Goal: Task Accomplishment & Management: Use online tool/utility

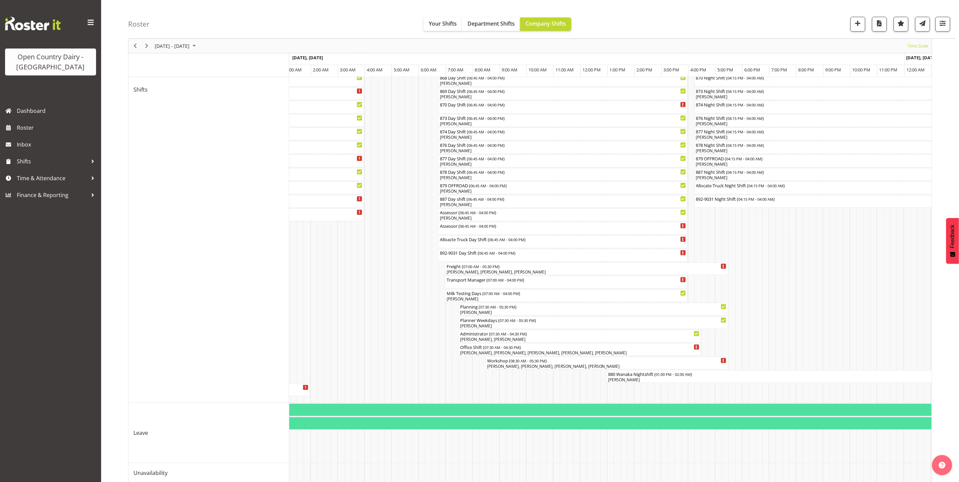
scroll to position [347, 0]
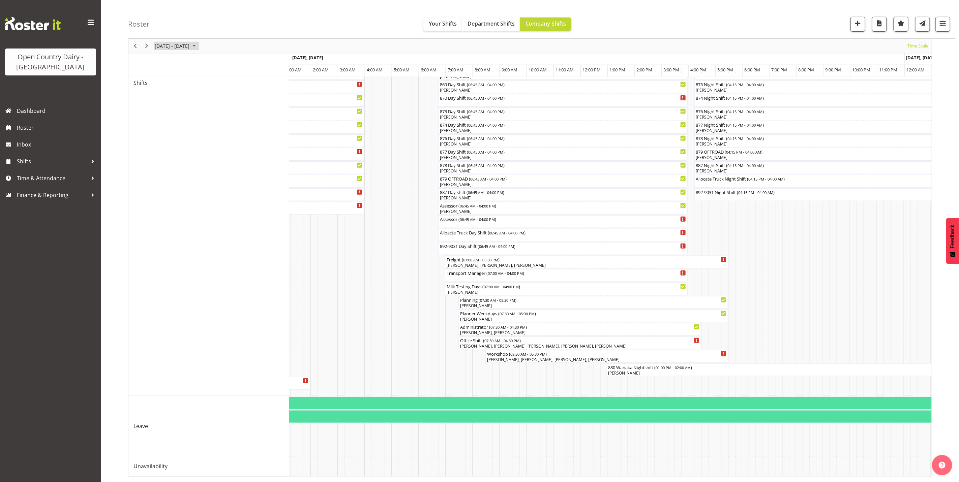
click at [188, 46] on span "[DATE] - [DATE]" at bounding box center [172, 46] width 36 height 8
click at [173, 99] on span "9" at bounding box center [173, 97] width 10 height 10
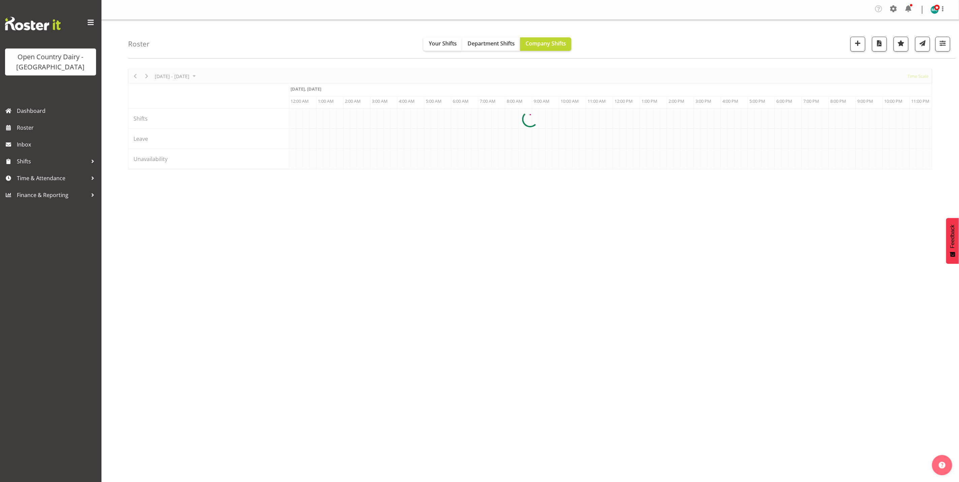
scroll to position [0, 0]
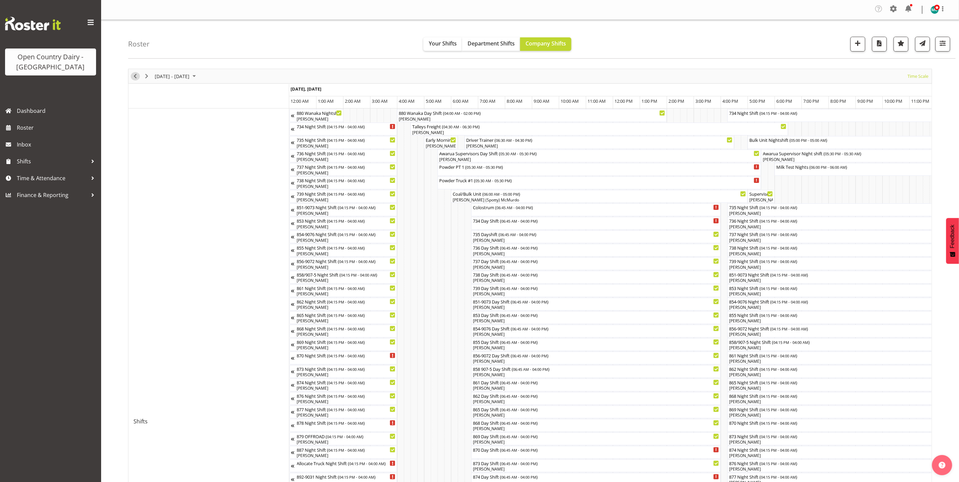
click at [136, 78] on span "Previous" at bounding box center [135, 76] width 8 height 8
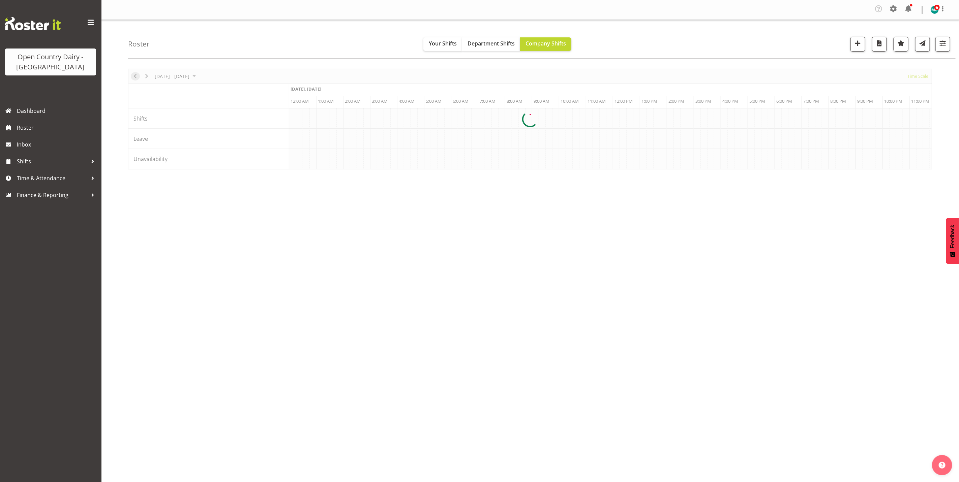
scroll to position [0, 647]
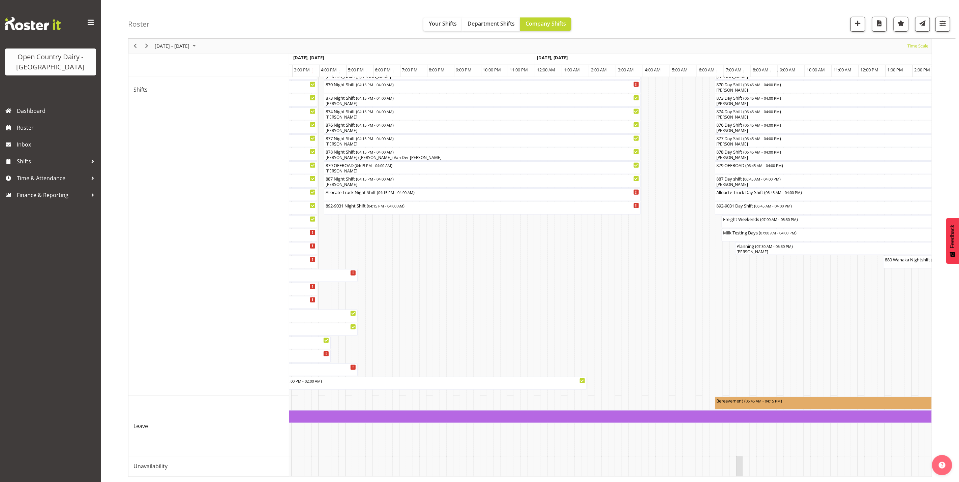
drag, startPoint x: 687, startPoint y: 469, endPoint x: 739, endPoint y: 467, distance: 52.3
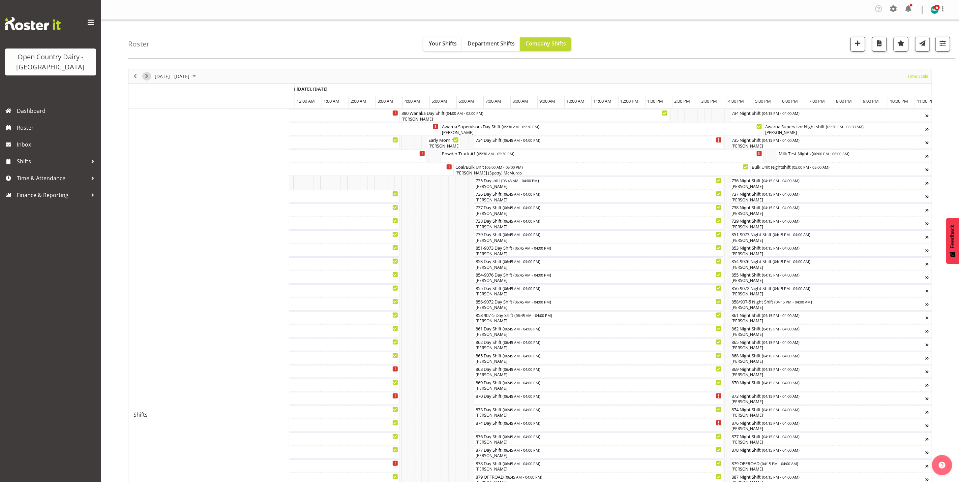
click at [148, 77] on span "Next" at bounding box center [147, 76] width 8 height 8
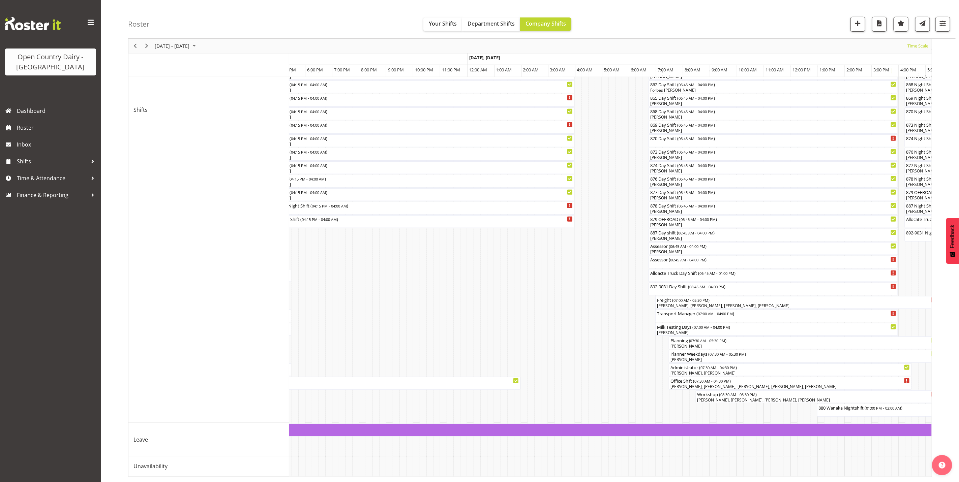
scroll to position [0, 1180]
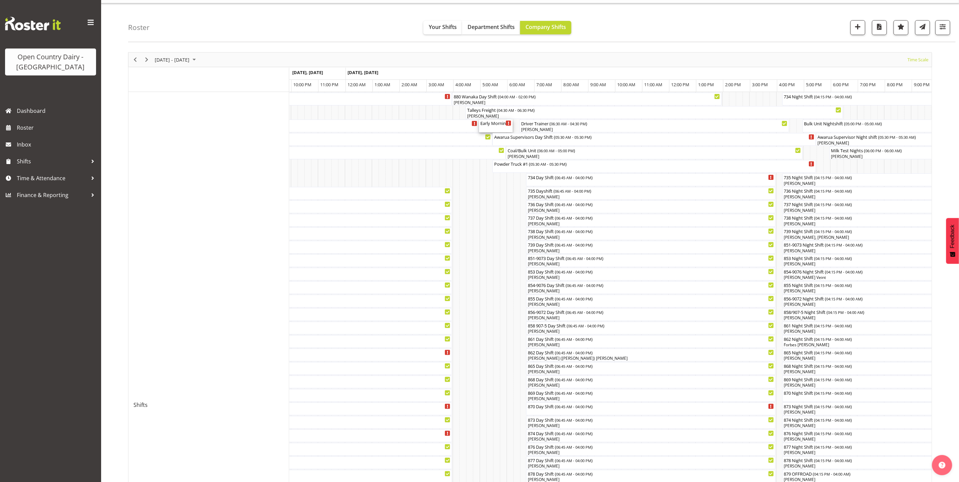
click at [494, 127] on div "Early Morning CIP ( 05:00 AM - 06:15 AM )" at bounding box center [495, 126] width 31 height 13
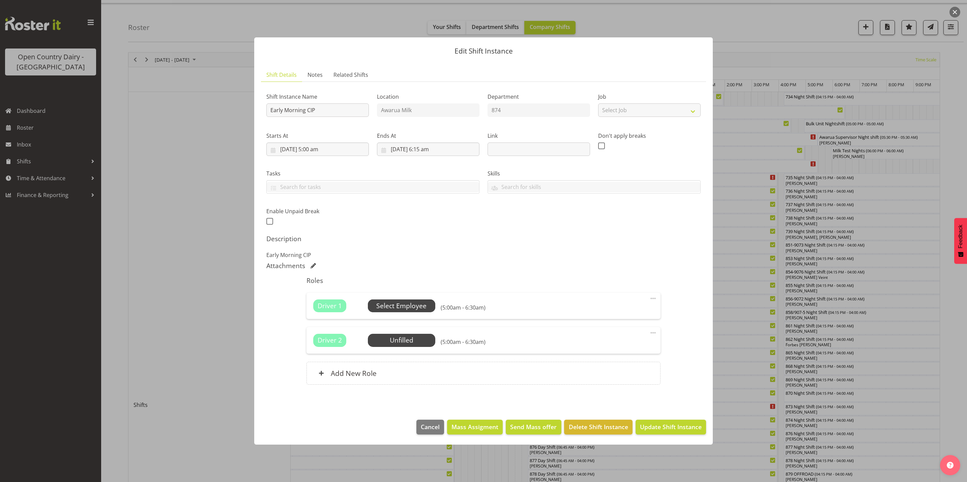
click at [401, 305] on span "Select Employee" at bounding box center [401, 306] width 50 height 10
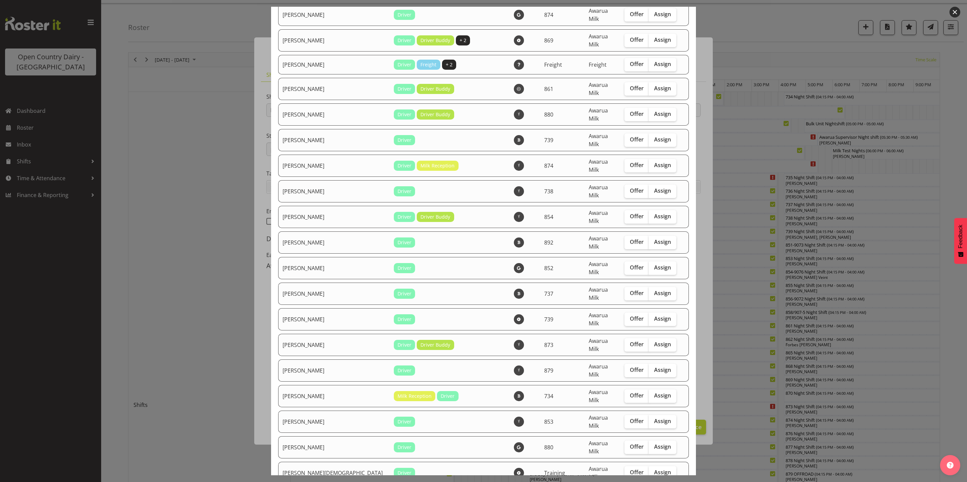
checkbox input "true"
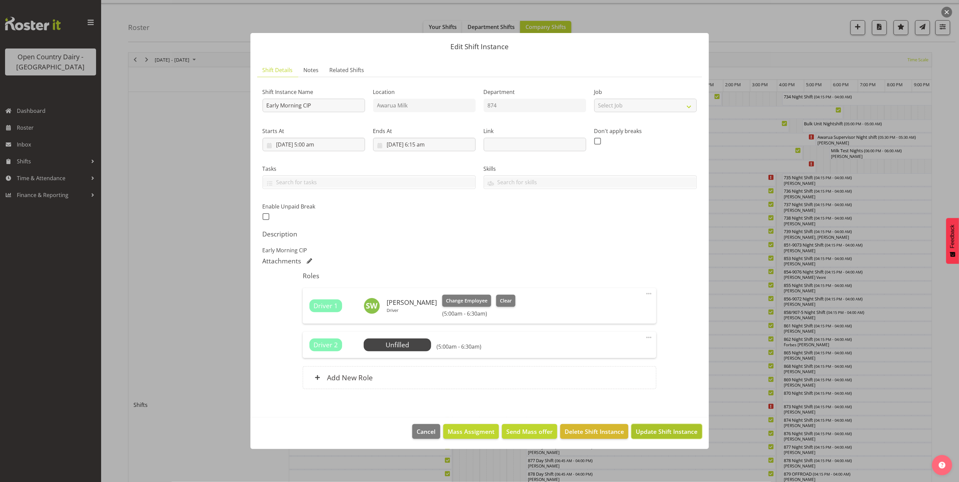
click at [673, 432] on span "Update Shift Instance" at bounding box center [667, 431] width 62 height 9
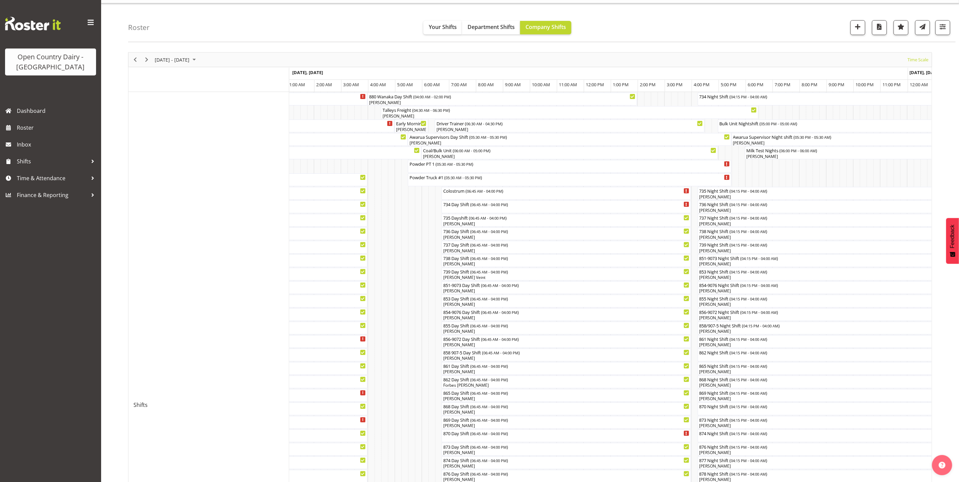
scroll to position [5, 0]
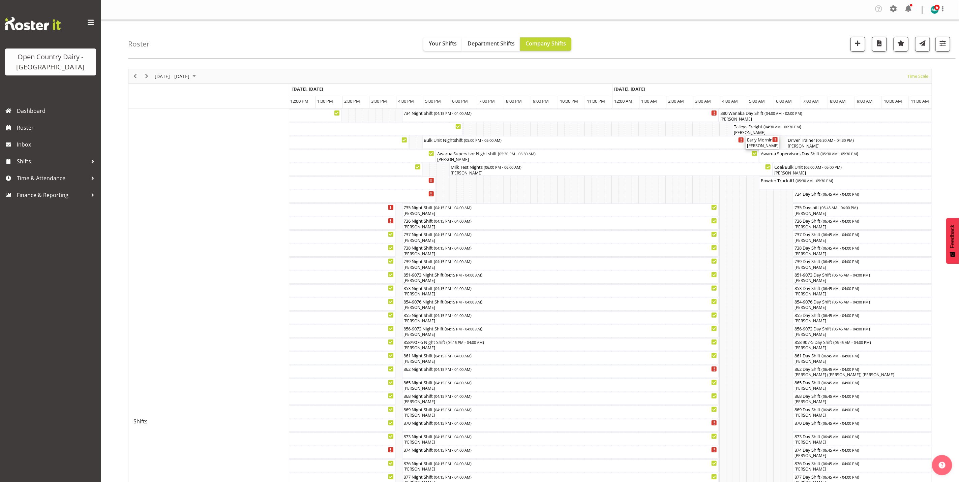
click at [763, 146] on div "[PERSON_NAME]" at bounding box center [762, 146] width 31 height 6
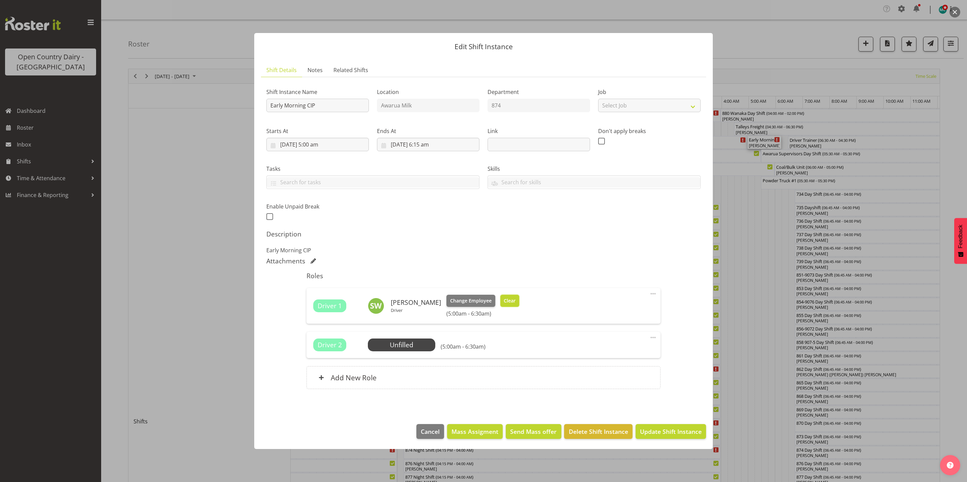
click at [505, 300] on span "Clear" at bounding box center [510, 300] width 12 height 7
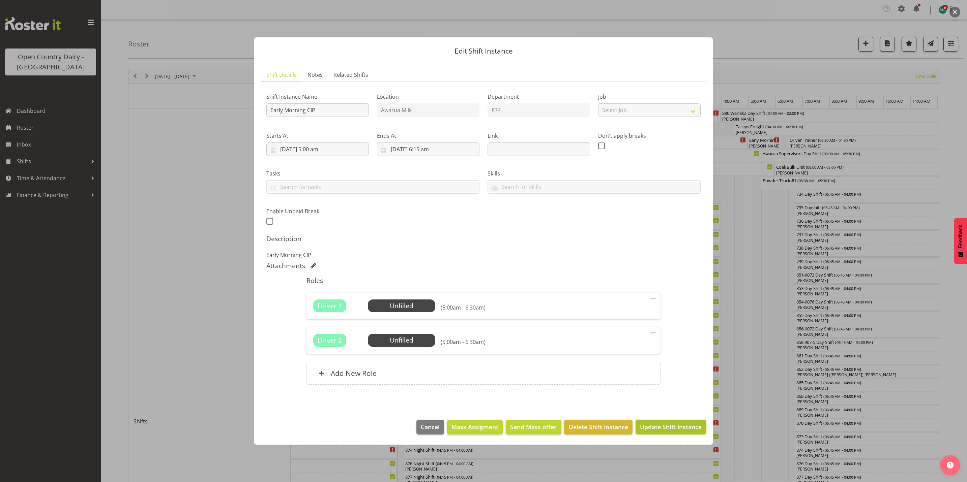
click at [664, 430] on span "Update Shift Instance" at bounding box center [671, 427] width 62 height 9
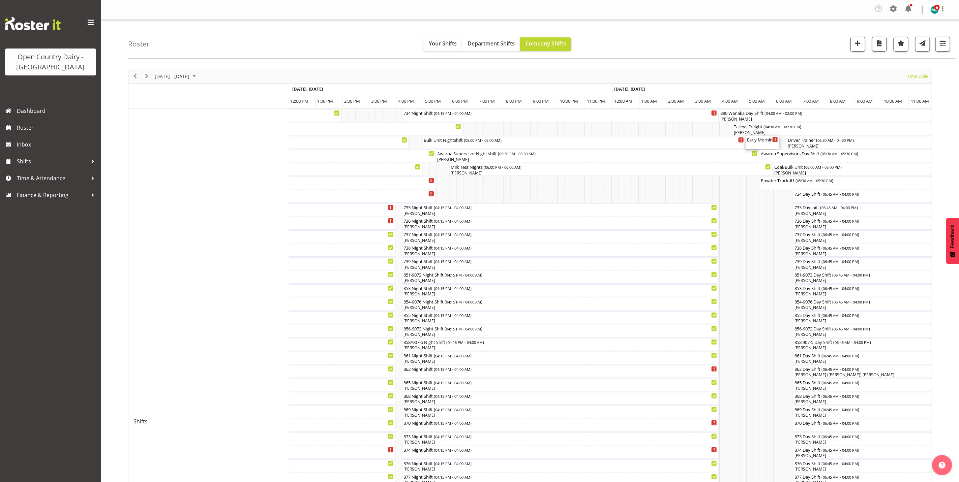
click at [763, 143] on div "880 Wanaka Nightshift ( 01:00 PM - 02:00 AM ) [PERSON_NAME] 734 Night Shift ( 0…" at bounding box center [610, 449] width 643 height 680
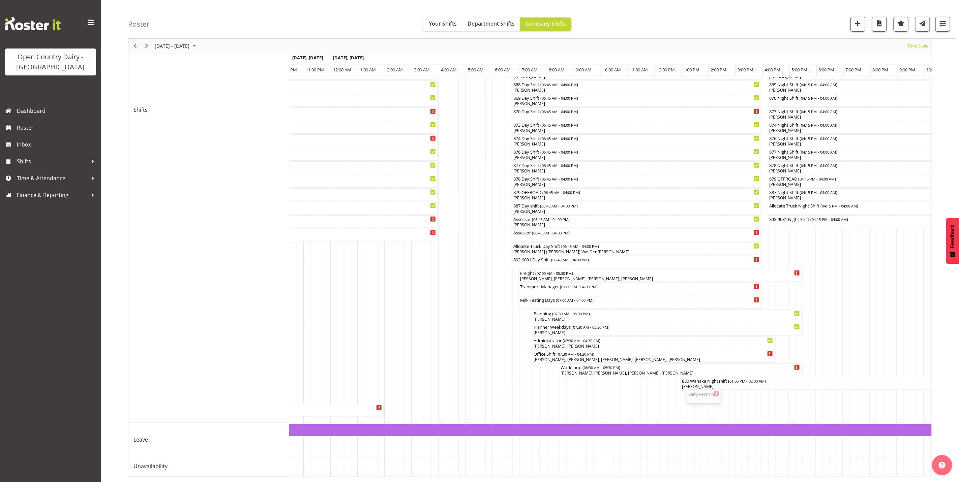
drag, startPoint x: 697, startPoint y: 387, endPoint x: 527, endPoint y: 390, distance: 169.6
click at [527, 390] on div "880 Wanaka Nightshift ( 01:00 PM - 02:00 AM ) [PERSON_NAME] 734 Night Shift ( 0…" at bounding box center [610, 137] width 643 height 680
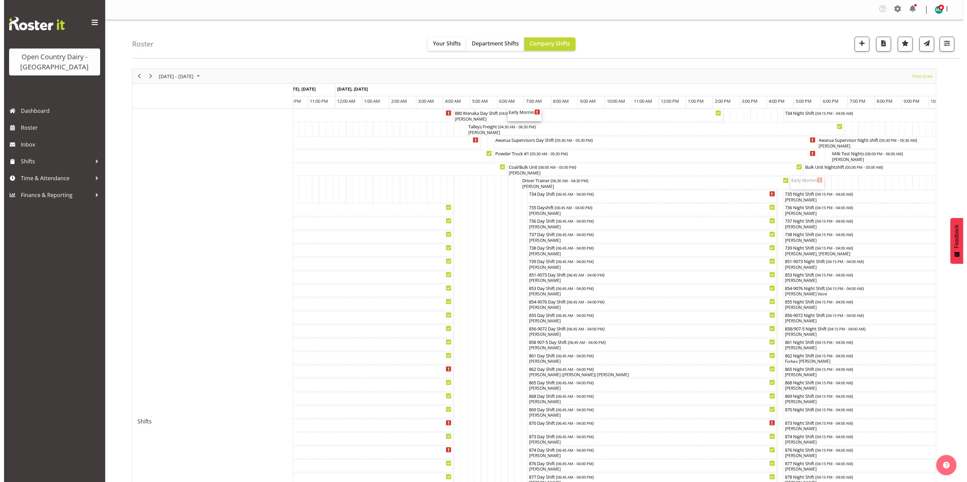
scroll to position [0, 1889]
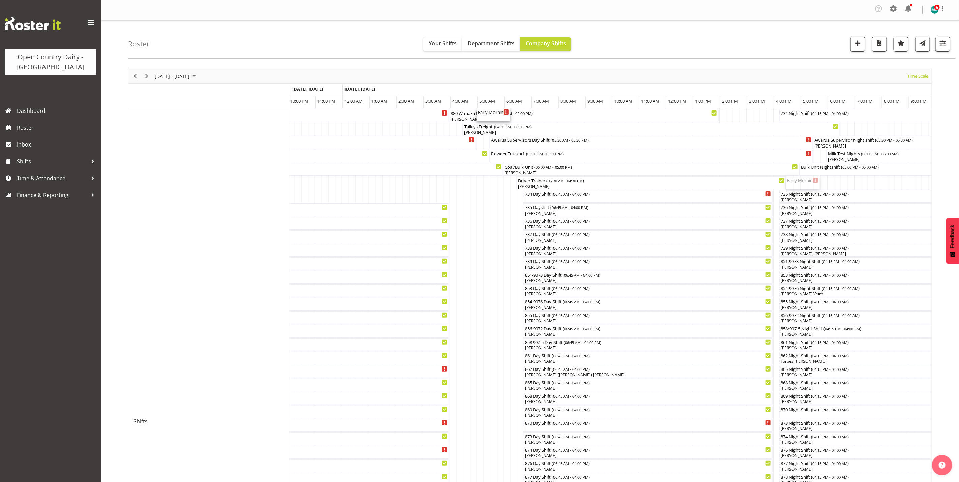
drag, startPoint x: 786, startPoint y: 182, endPoint x: 262, endPoint y: 145, distance: 524.9
click at [262, 145] on tr "Shifts Leave Unavailability 880 Wanaka Nightshift ( 01:00 PM - 02:00 AM ) [PERS…" at bounding box center [529, 449] width 803 height 680
click at [489, 141] on div "Early Morning CIP ( 05:00 AM - 06:15 AM )" at bounding box center [492, 139] width 31 height 7
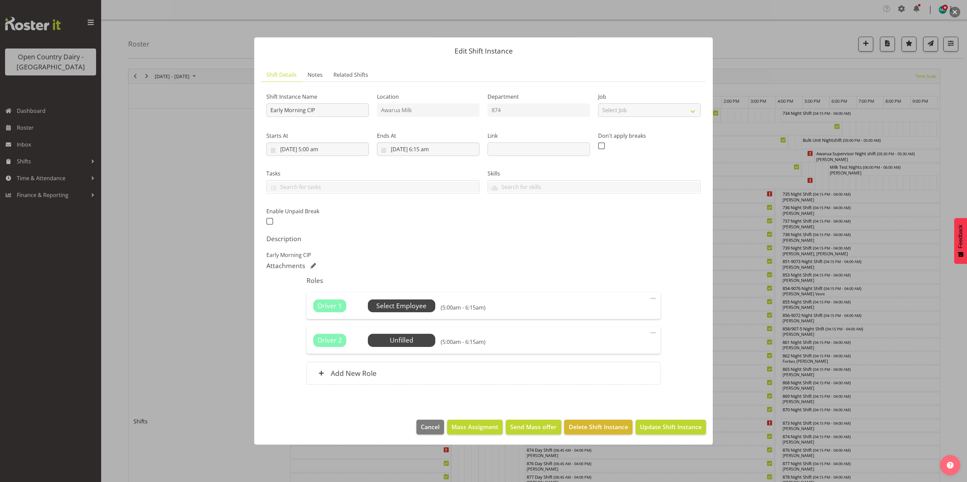
click at [408, 306] on span "Select Employee" at bounding box center [401, 306] width 50 height 10
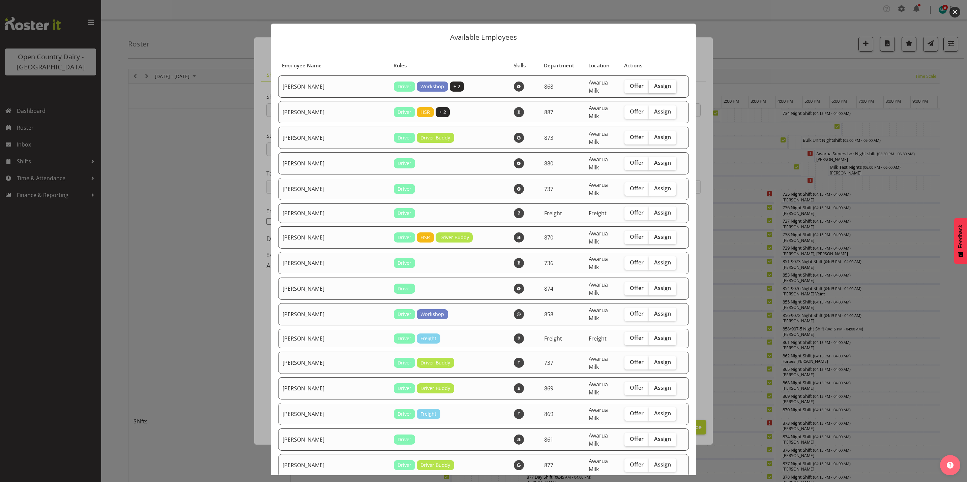
click at [654, 84] on span "Assign" at bounding box center [662, 86] width 17 height 7
click at [649, 84] on input "Assign" at bounding box center [651, 86] width 4 height 4
checkbox input "true"
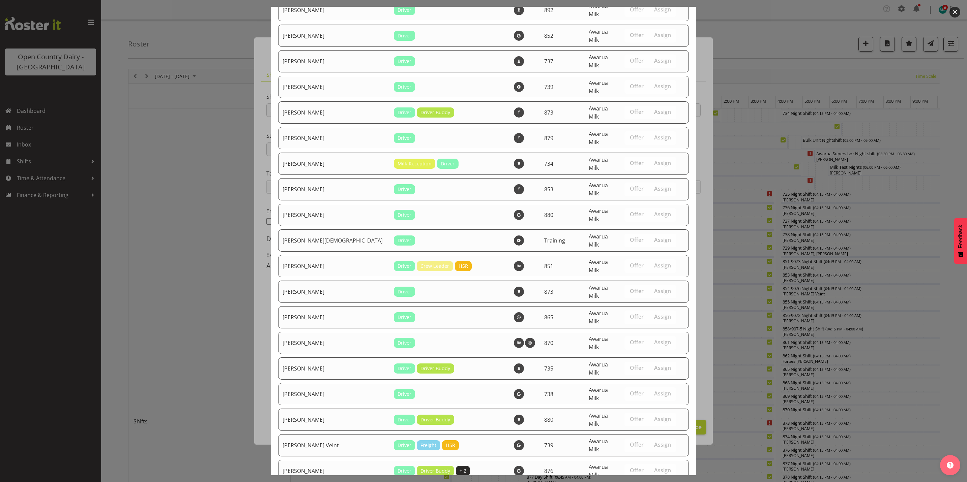
scroll to position [2327, 0]
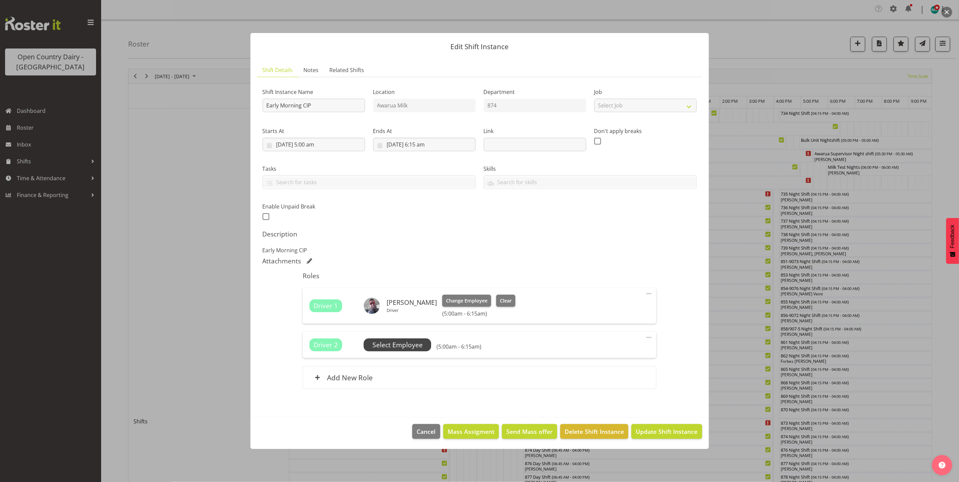
click at [396, 346] on span "Select Employee" at bounding box center [398, 346] width 50 height 10
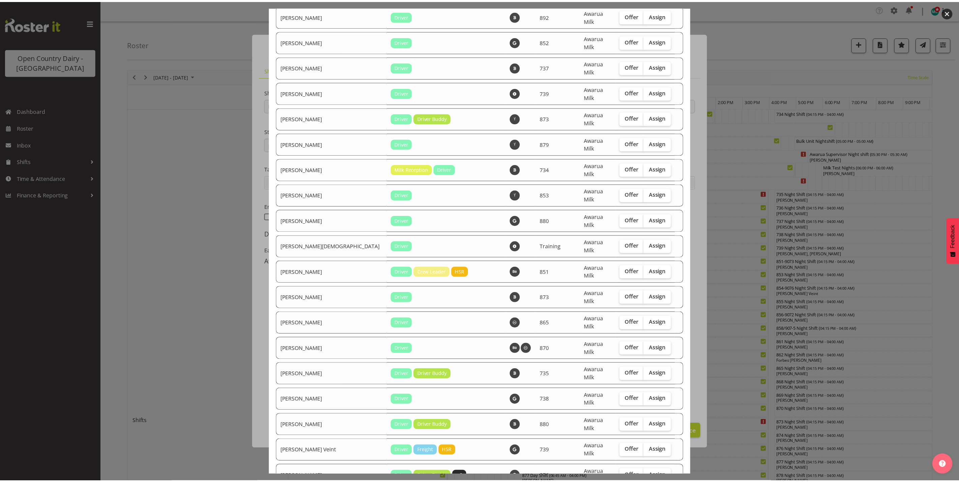
scroll to position [2304, 0]
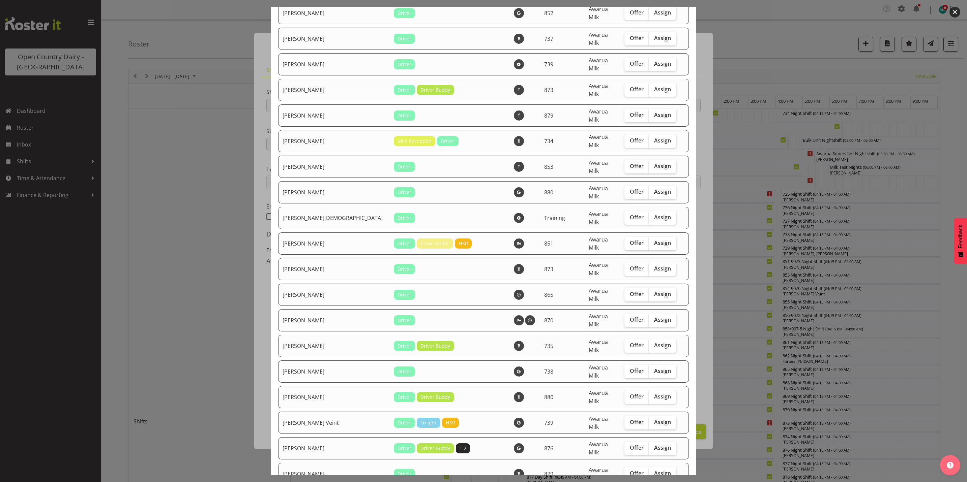
drag, startPoint x: 646, startPoint y: 255, endPoint x: 650, endPoint y: 263, distance: 9.3
checkbox input "true"
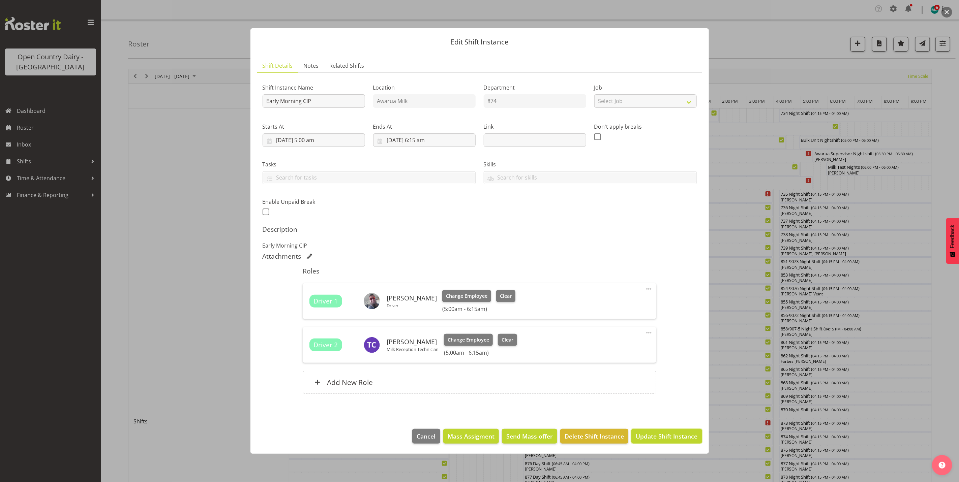
click at [675, 436] on span "Update Shift Instance" at bounding box center [667, 436] width 62 height 9
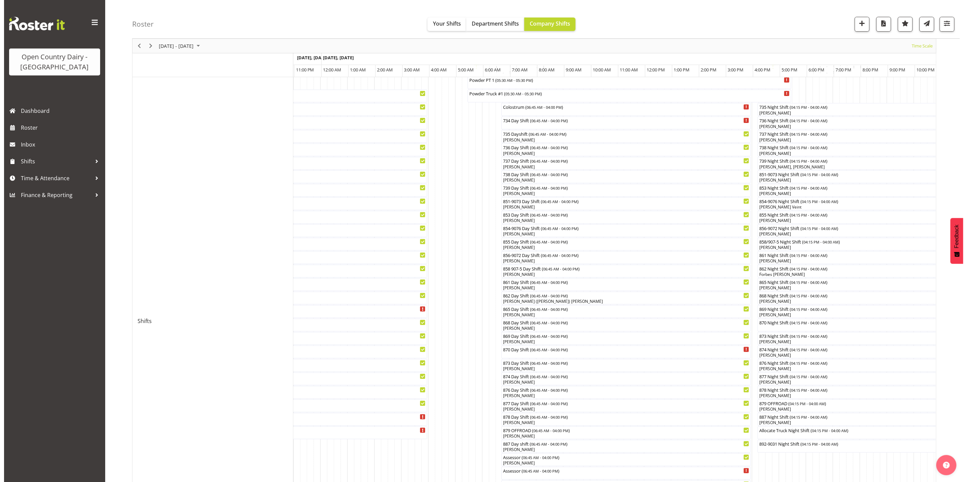
scroll to position [17, 0]
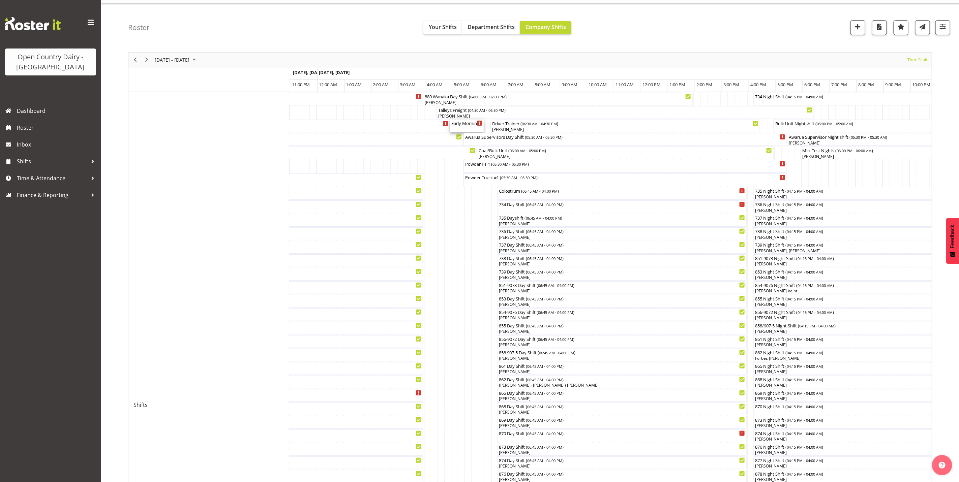
click at [465, 127] on div "Early Morning CIP ( 05:00 AM - 06:15 AM )" at bounding box center [466, 126] width 31 height 13
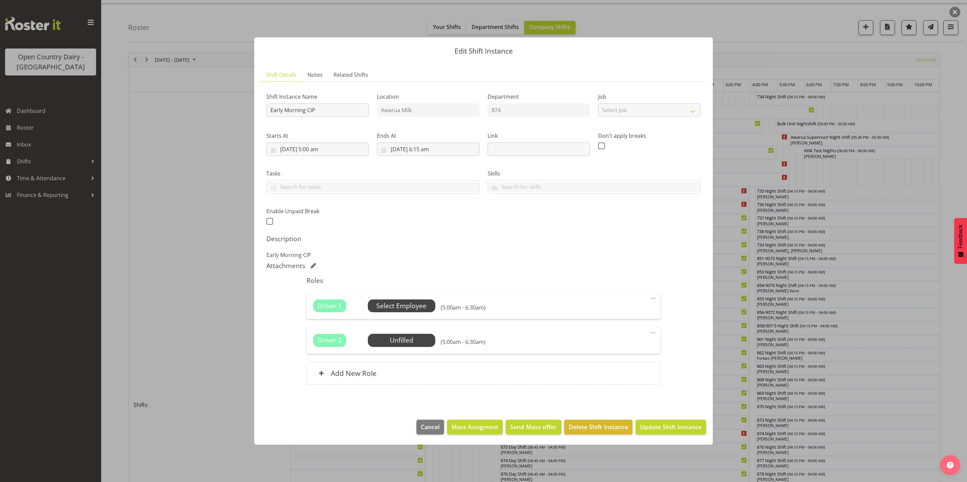
click at [397, 306] on span "Select Employee" at bounding box center [401, 306] width 50 height 10
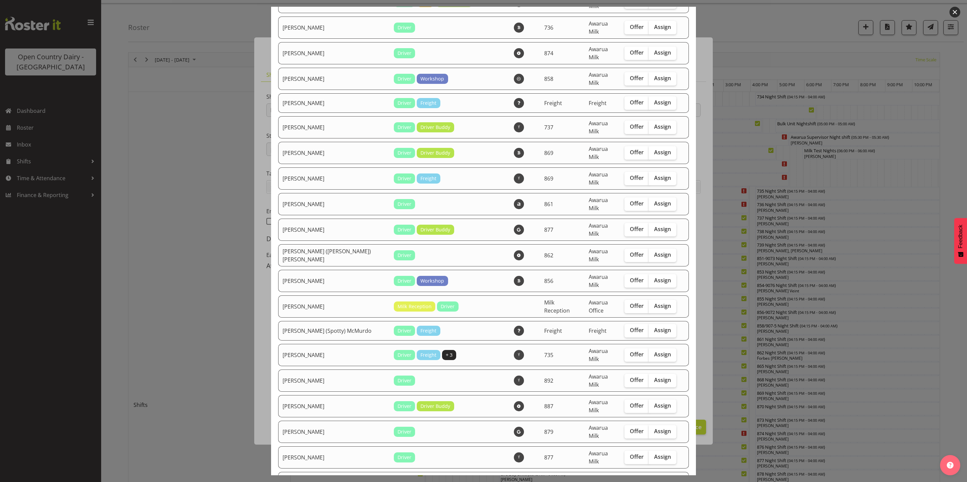
scroll to position [253, 0]
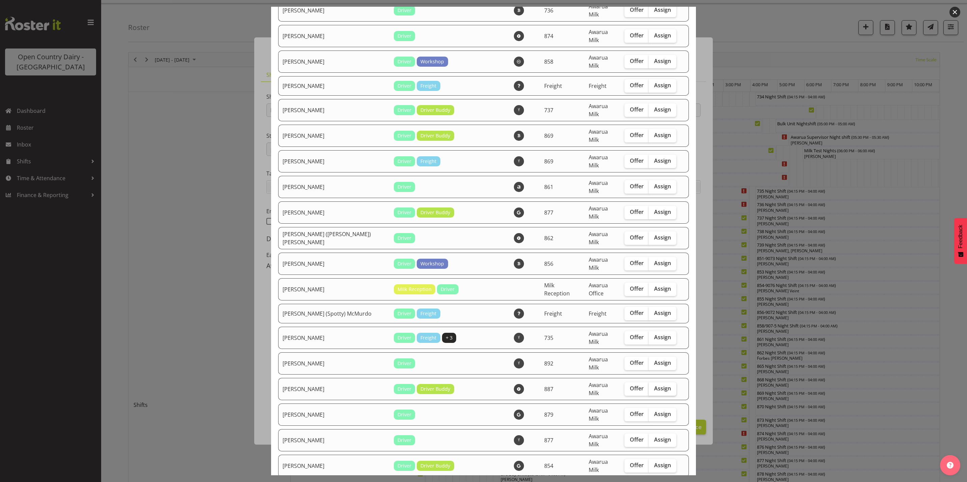
click at [654, 385] on span "Assign" at bounding box center [662, 388] width 17 height 7
click at [650, 387] on input "Assign" at bounding box center [651, 389] width 4 height 4
checkbox input "true"
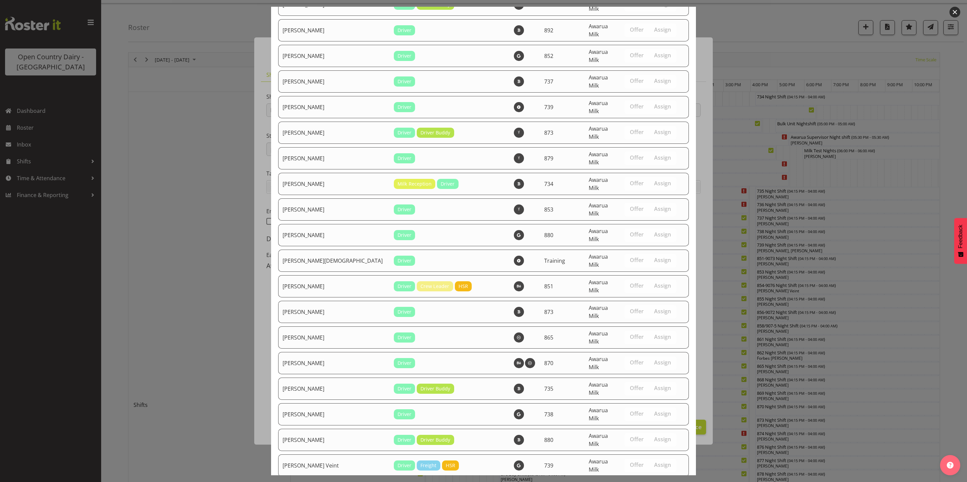
scroll to position [2327, 0]
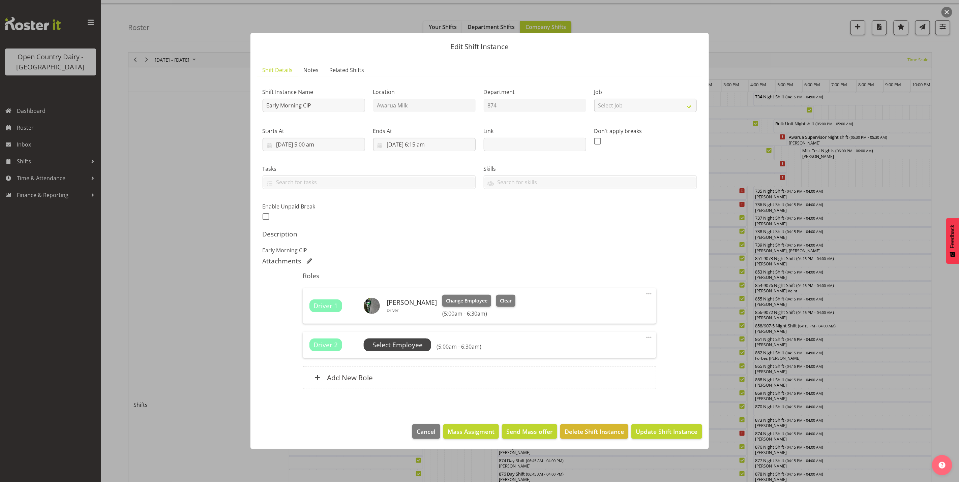
click at [403, 348] on span "Select Employee" at bounding box center [398, 346] width 50 height 10
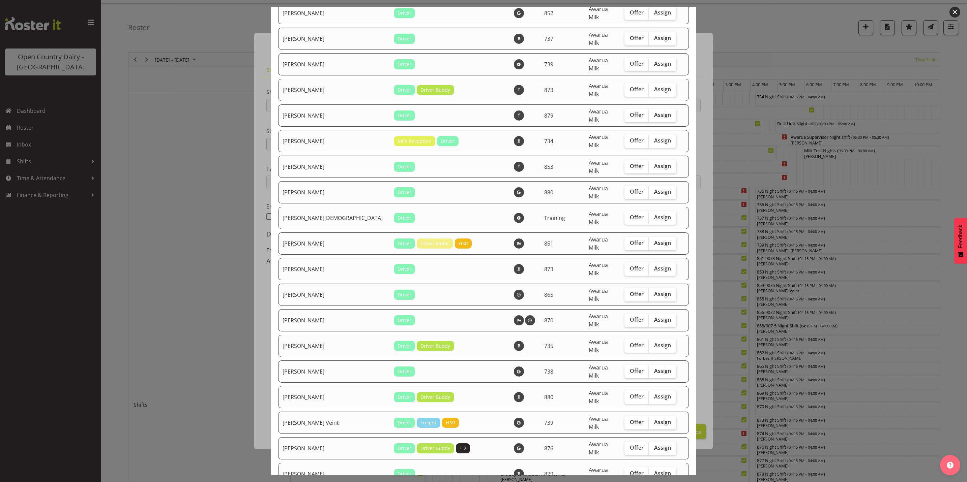
checkbox input "true"
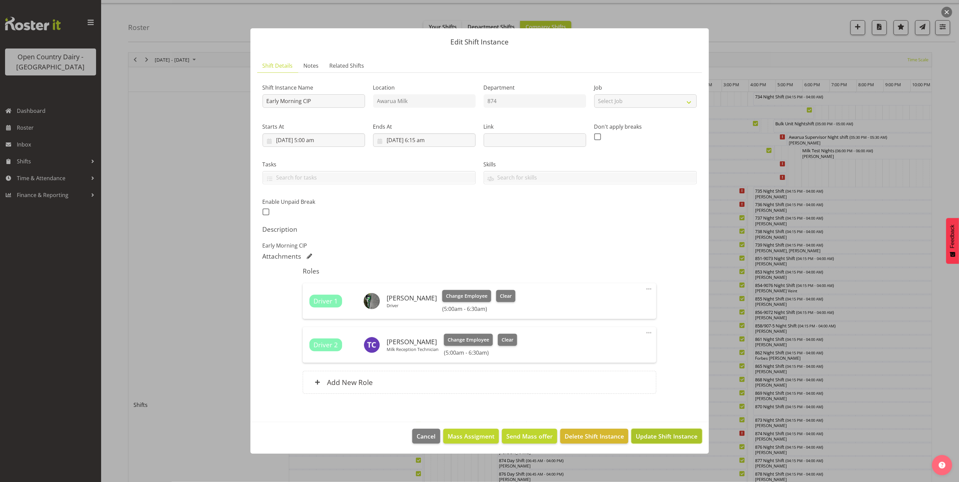
click at [667, 437] on span "Update Shift Instance" at bounding box center [667, 436] width 62 height 9
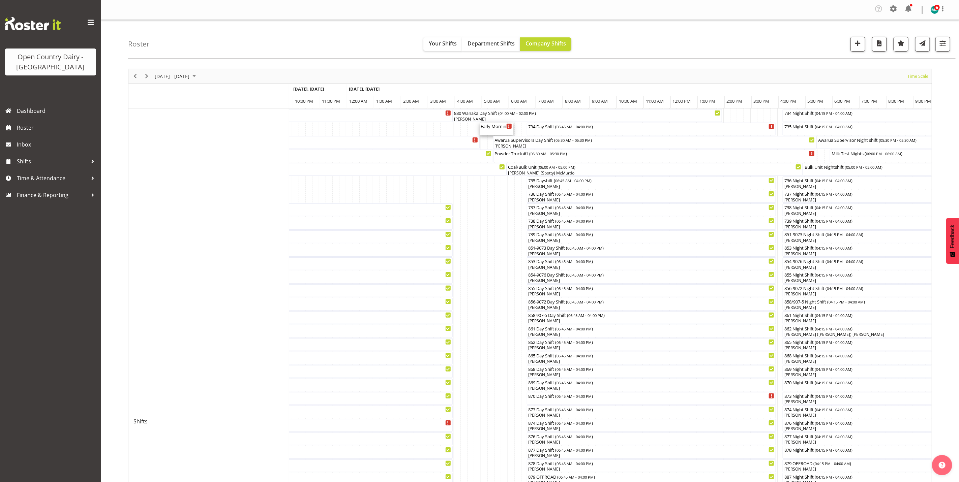
click at [496, 129] on div "Early Morning CIP ( 05:00 AM - 06:15 AM )" at bounding box center [496, 126] width 31 height 7
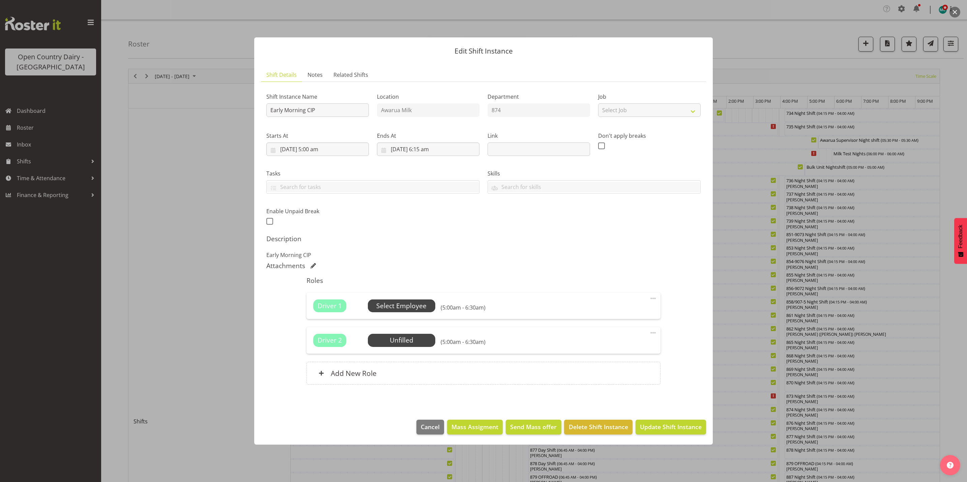
click at [388, 302] on span "Select Employee" at bounding box center [401, 306] width 50 height 10
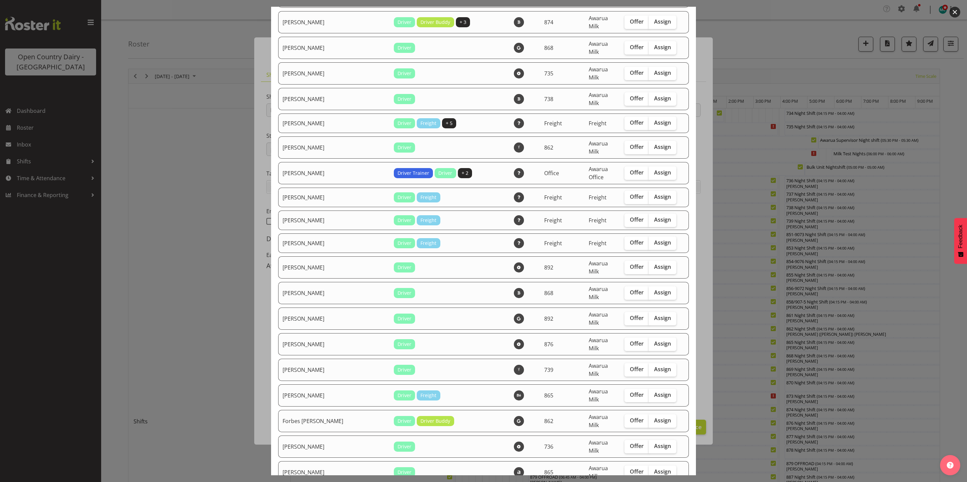
scroll to position [860, 0]
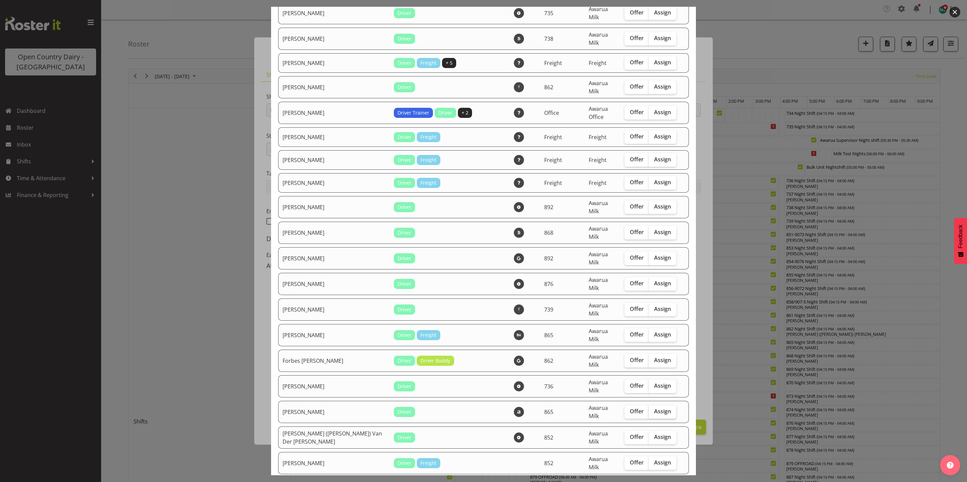
click at [654, 408] on span "Assign" at bounding box center [662, 411] width 17 height 7
click at [649, 410] on input "Assign" at bounding box center [651, 412] width 4 height 4
checkbox input "true"
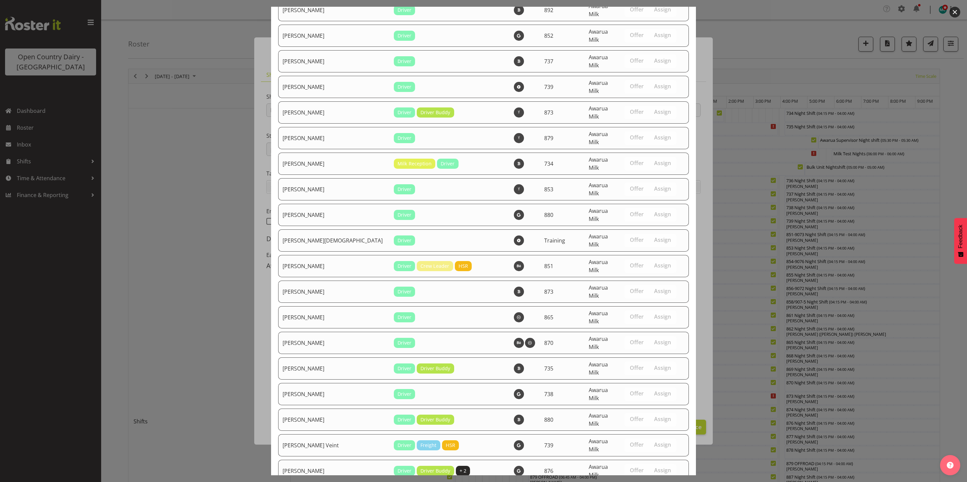
scroll to position [2327, 0]
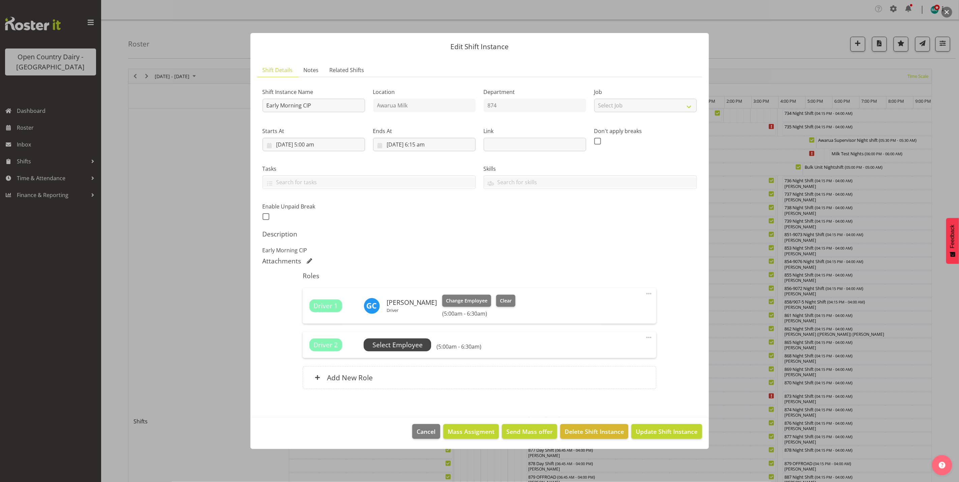
click at [400, 344] on span "Select Employee" at bounding box center [398, 346] width 50 height 10
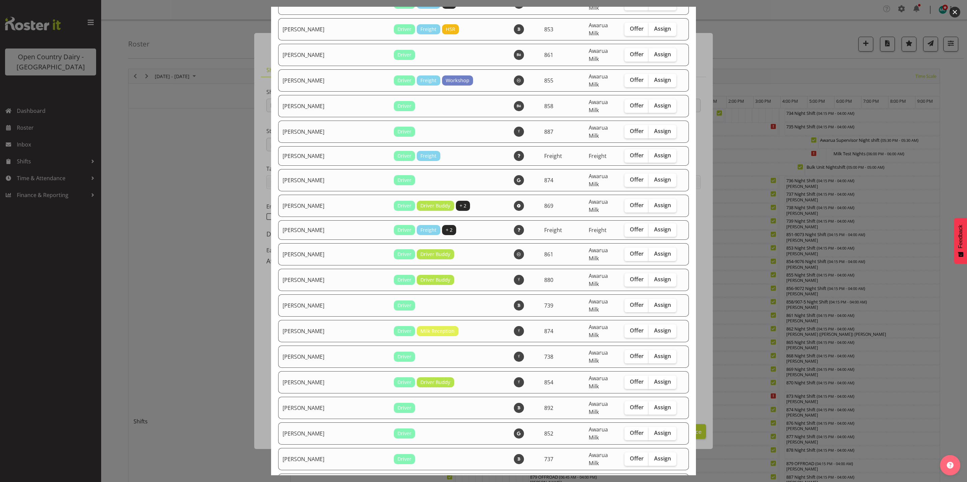
scroll to position [1899, 0]
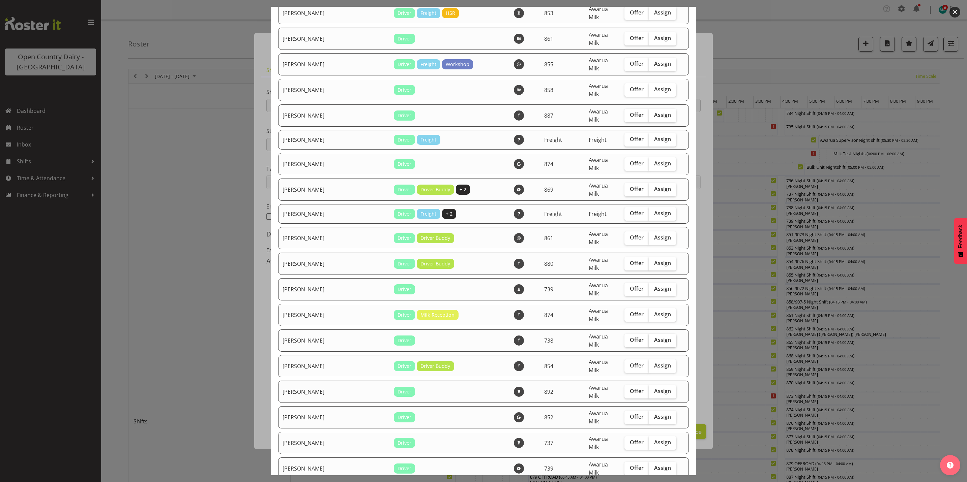
click at [654, 337] on span "Assign" at bounding box center [662, 340] width 17 height 7
click at [651, 338] on input "Assign" at bounding box center [651, 340] width 4 height 4
checkbox input "true"
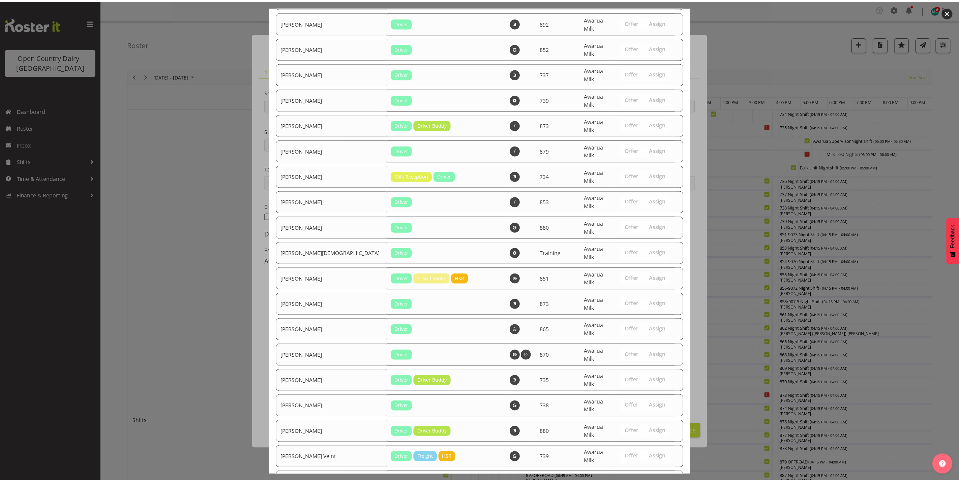
scroll to position [2304, 0]
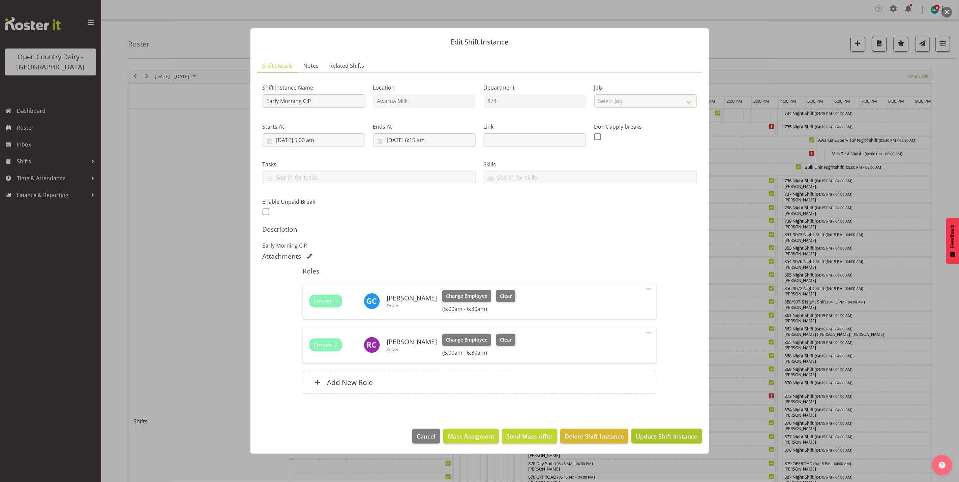
click at [670, 439] on span "Update Shift Instance" at bounding box center [667, 436] width 62 height 9
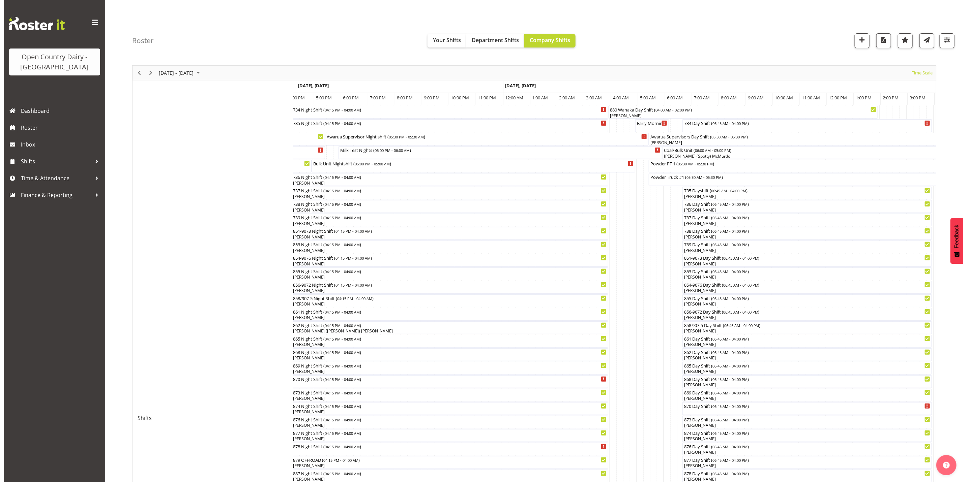
scroll to position [0, 0]
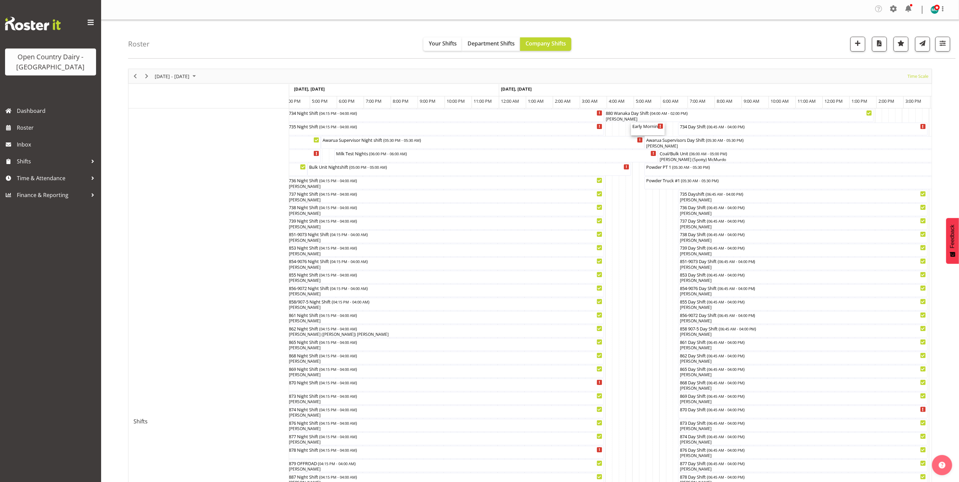
click at [651, 130] on div "Early Morning CIP ( 05:00 AM - 06:15 AM )" at bounding box center [647, 129] width 31 height 13
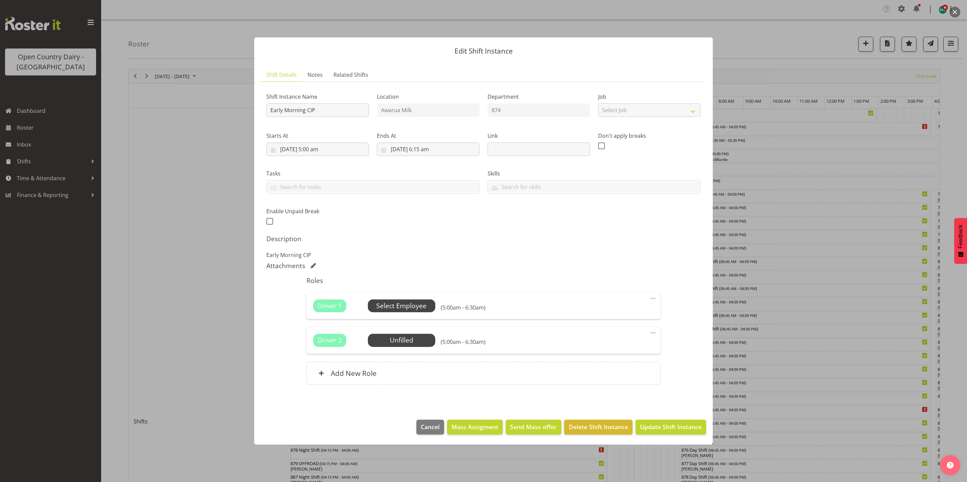
click at [415, 308] on span "Select Employee" at bounding box center [401, 306] width 50 height 10
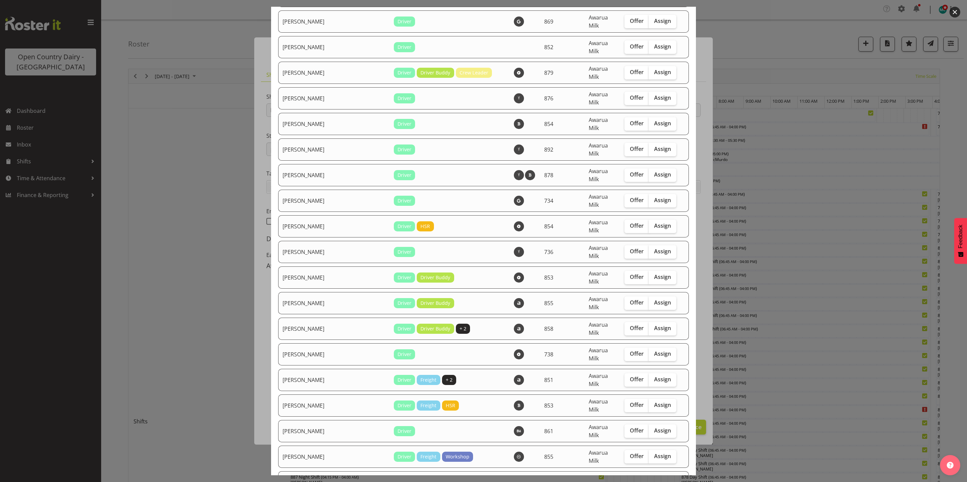
scroll to position [1467, 0]
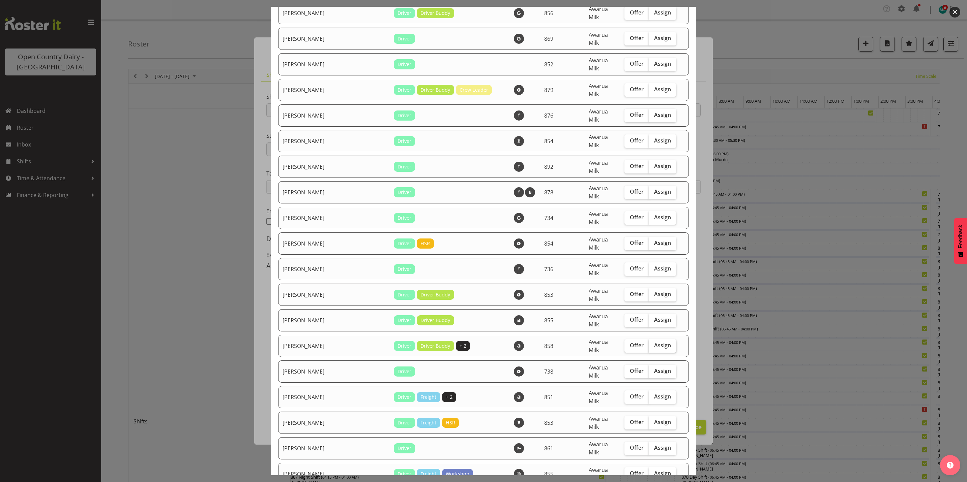
click at [656, 342] on span "Assign" at bounding box center [662, 345] width 17 height 7
click at [653, 344] on input "Assign" at bounding box center [651, 346] width 4 height 4
checkbox input "true"
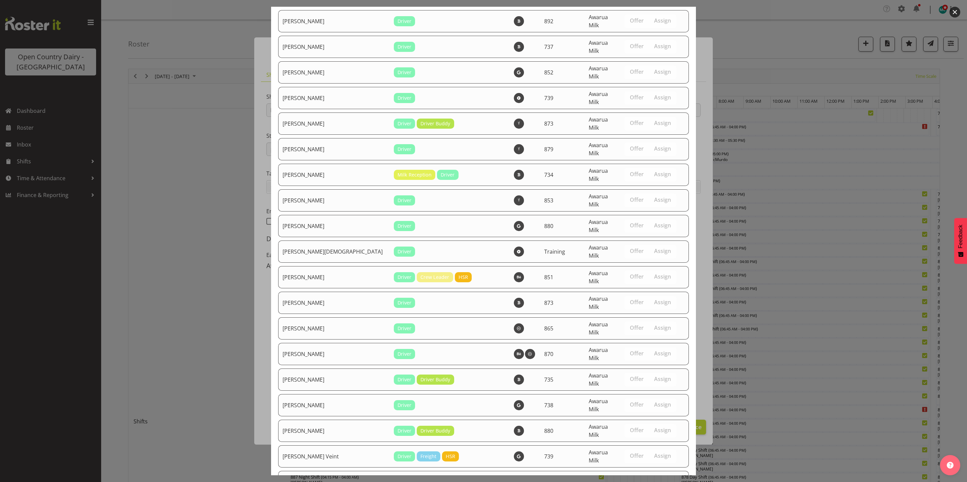
scroll to position [2281, 0]
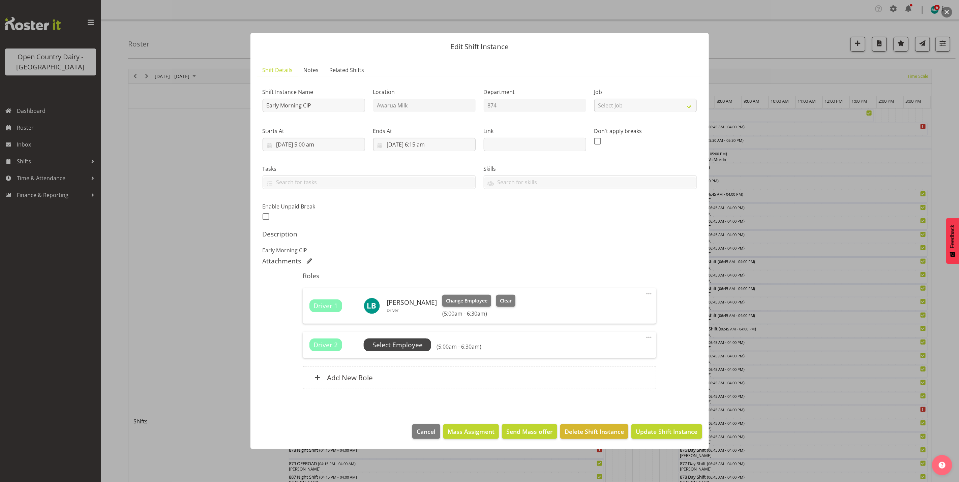
click at [390, 347] on span "Select Employee" at bounding box center [398, 346] width 50 height 10
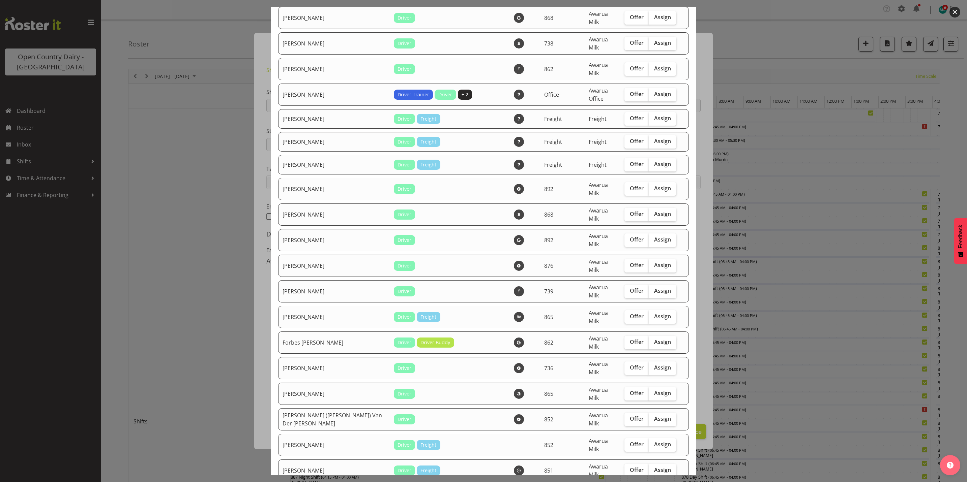
scroll to position [860, 0]
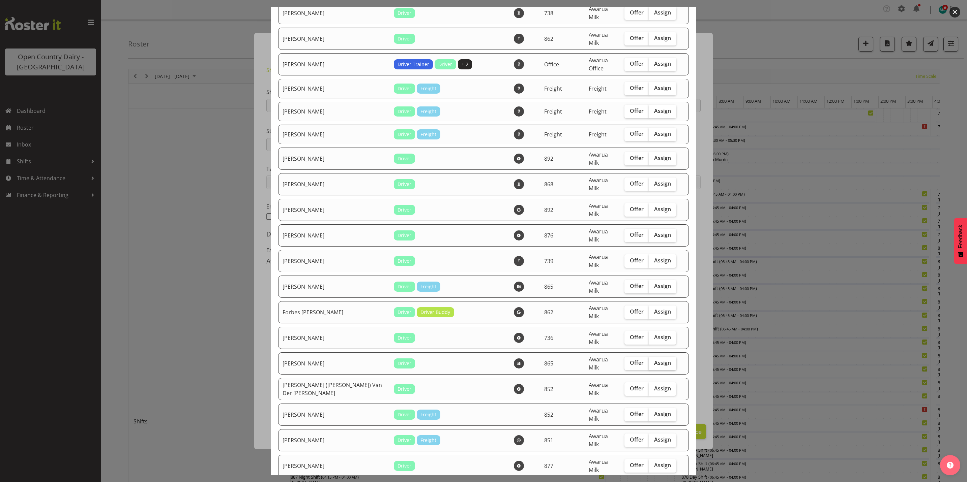
click at [660, 357] on label "Assign" at bounding box center [663, 363] width 28 height 13
click at [653, 361] on input "Assign" at bounding box center [651, 363] width 4 height 4
checkbox input "true"
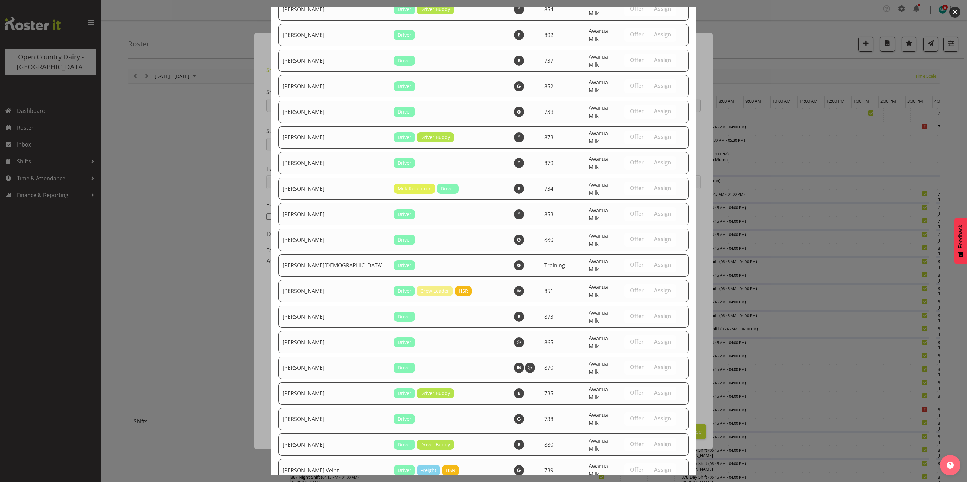
scroll to position [2258, 0]
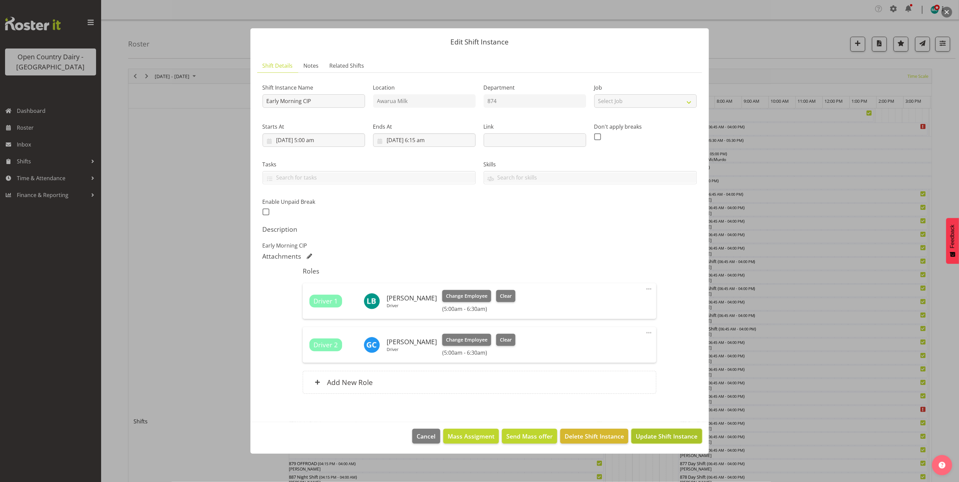
click at [659, 437] on span "Update Shift Instance" at bounding box center [667, 436] width 62 height 9
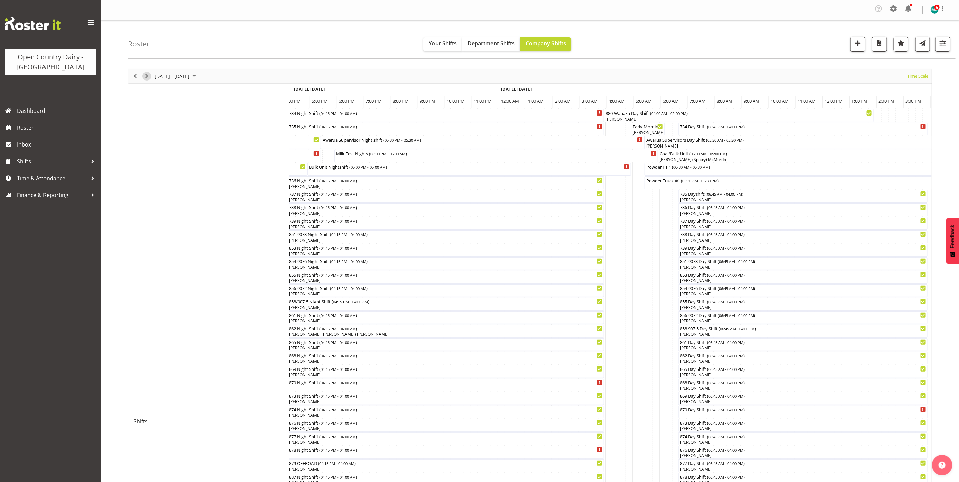
click at [146, 77] on span "Next" at bounding box center [147, 76] width 8 height 8
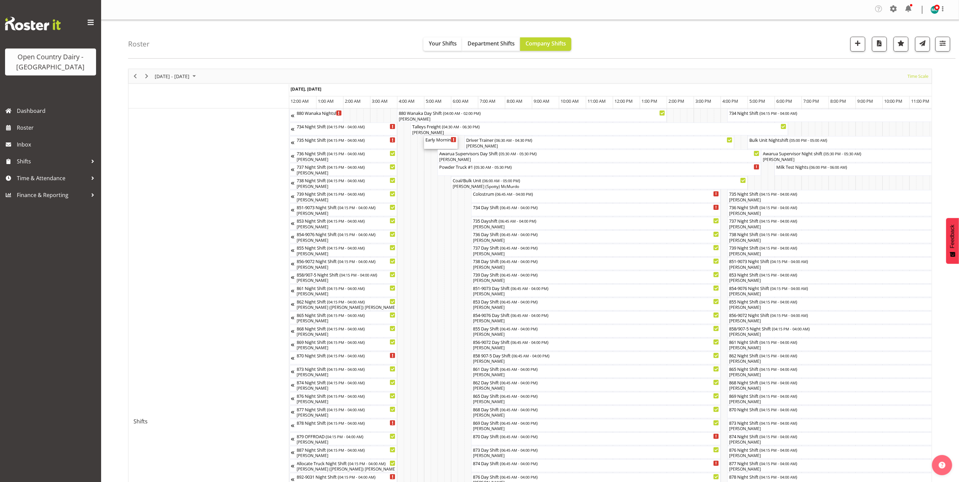
click at [441, 144] on div "Early Morning CIP ( 05:00 AM - 06:15 AM )" at bounding box center [440, 142] width 31 height 13
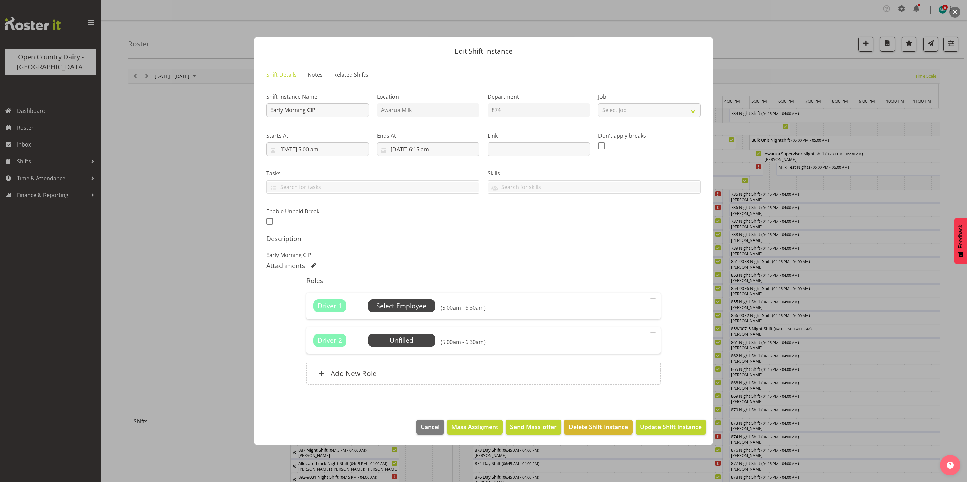
click at [408, 304] on span "Select Employee" at bounding box center [401, 306] width 50 height 10
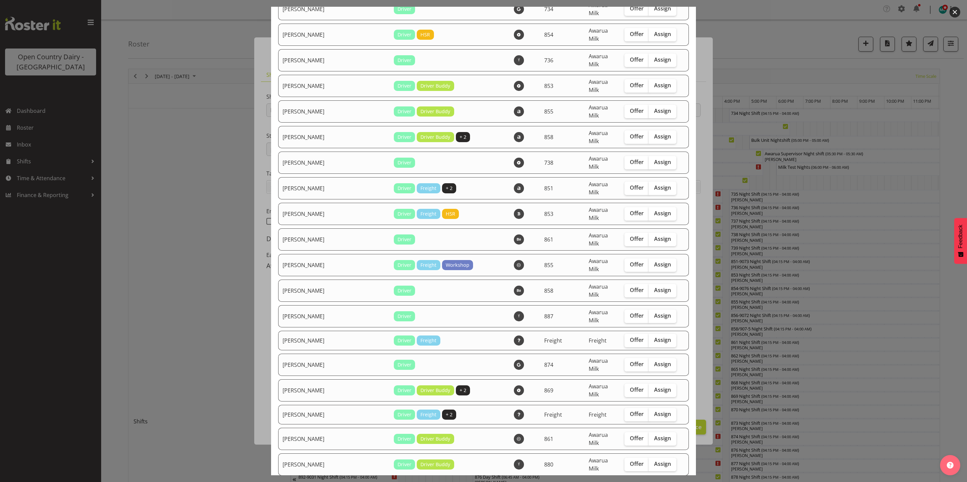
scroll to position [1669, 0]
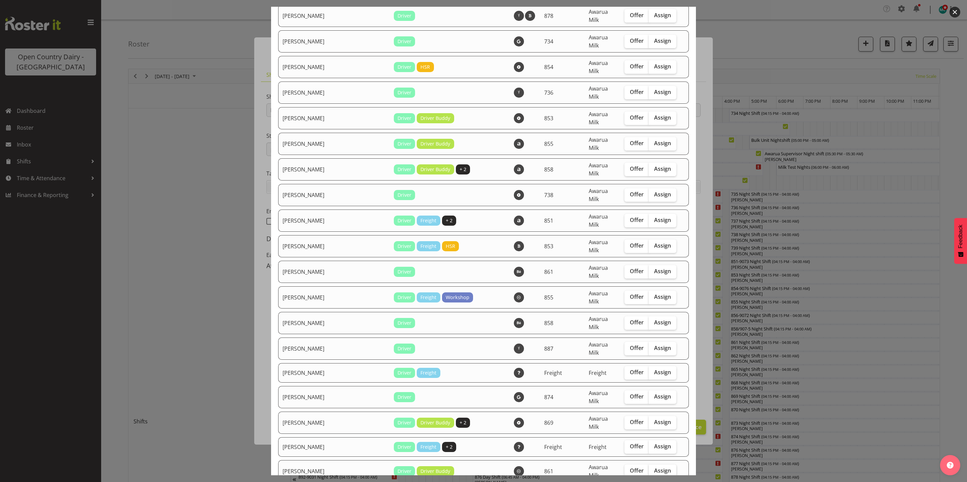
click at [654, 468] on span "Assign" at bounding box center [662, 471] width 17 height 7
click at [653, 469] on input "Assign" at bounding box center [651, 471] width 4 height 4
checkbox input "true"
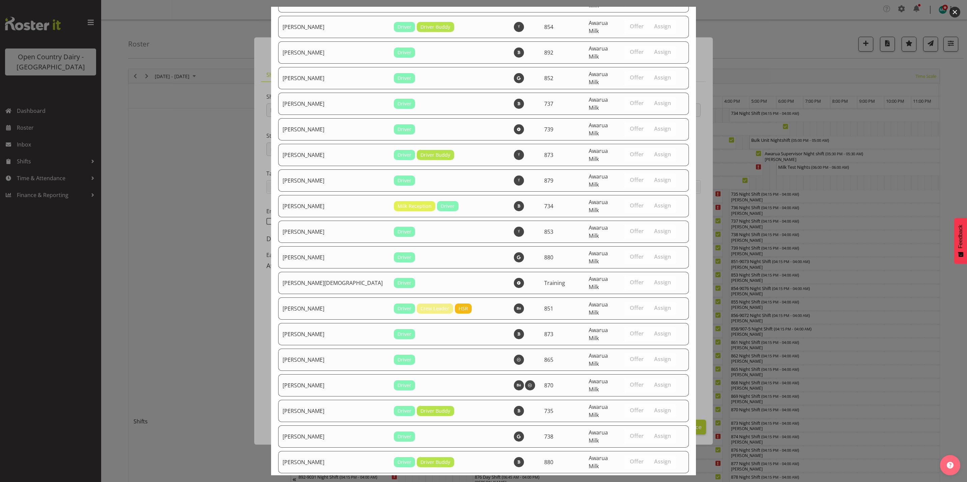
scroll to position [2304, 0]
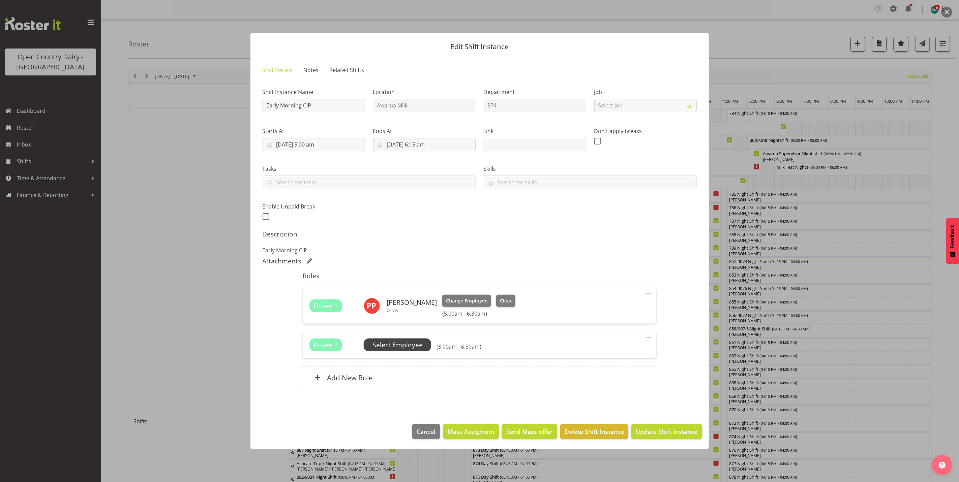
click at [406, 344] on span "Select Employee" at bounding box center [398, 346] width 50 height 10
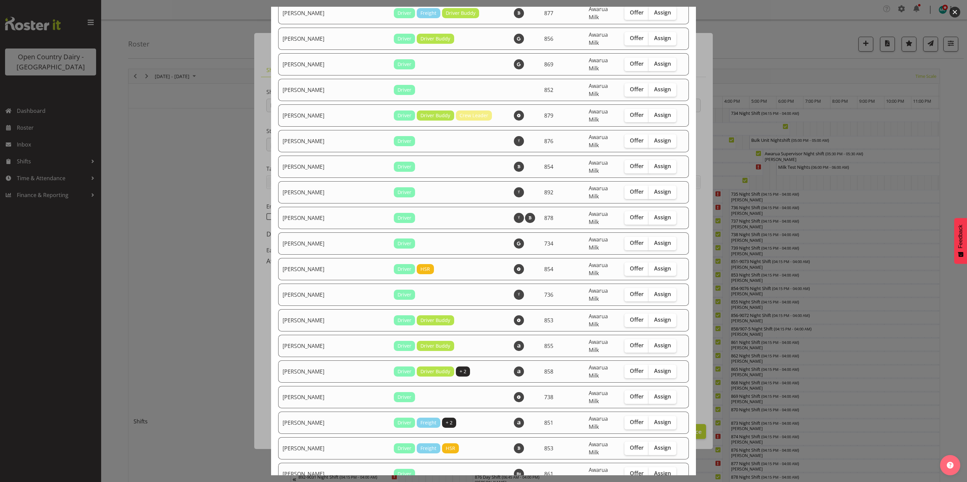
scroll to position [1517, 0]
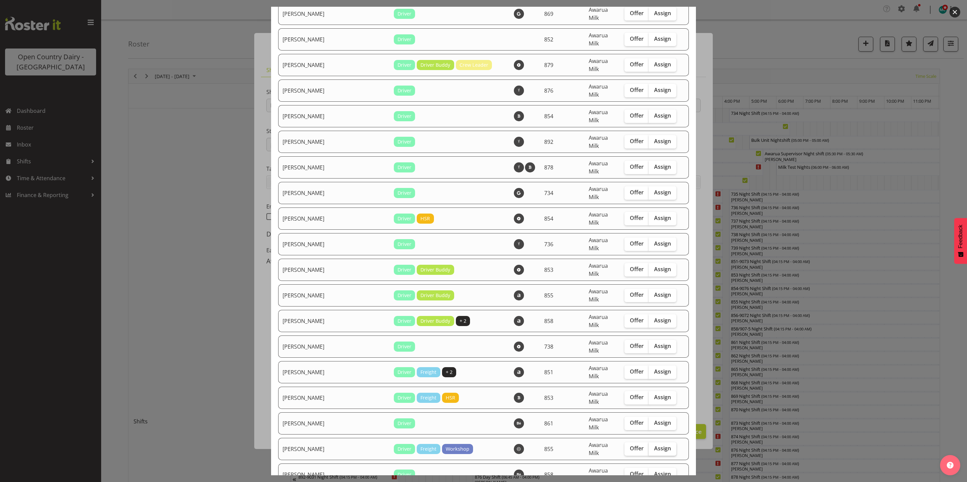
click at [658, 445] on span "Assign" at bounding box center [662, 448] width 17 height 7
click at [653, 447] on input "Assign" at bounding box center [651, 449] width 4 height 4
checkbox input "true"
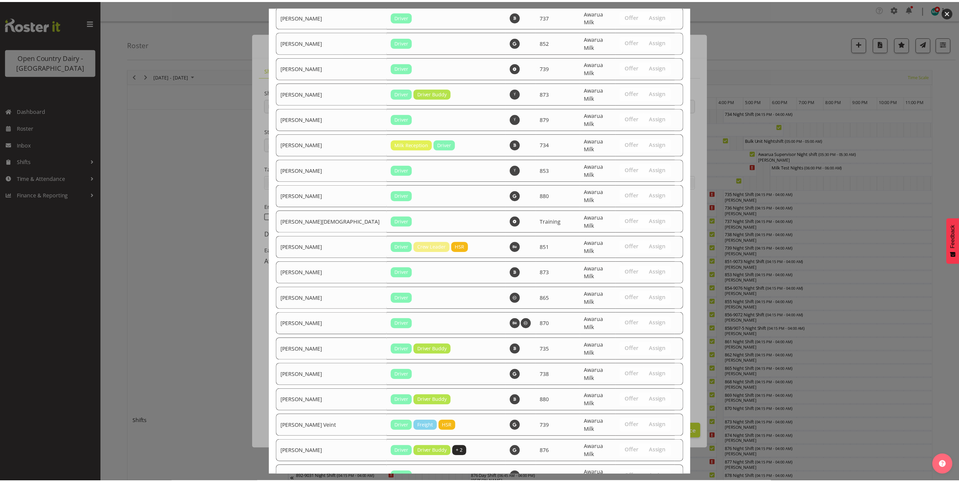
scroll to position [2281, 0]
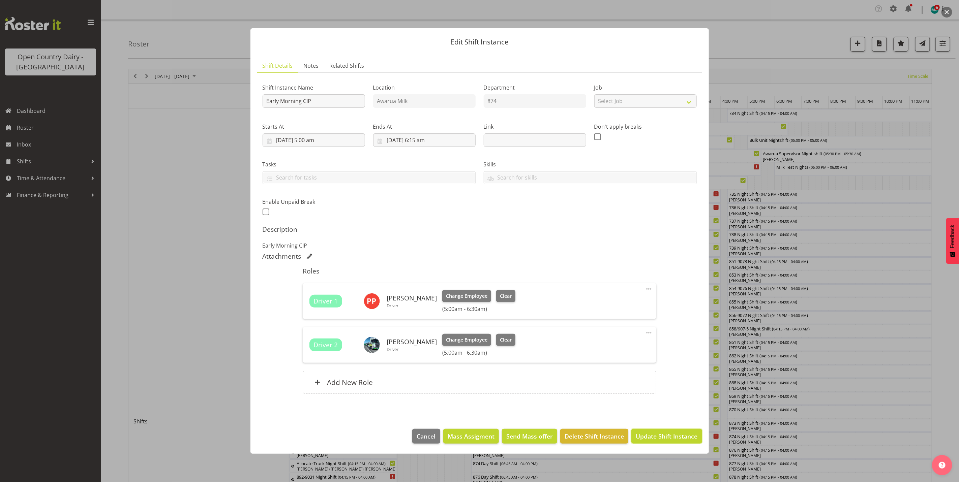
click at [655, 435] on span "Update Shift Instance" at bounding box center [667, 436] width 62 height 9
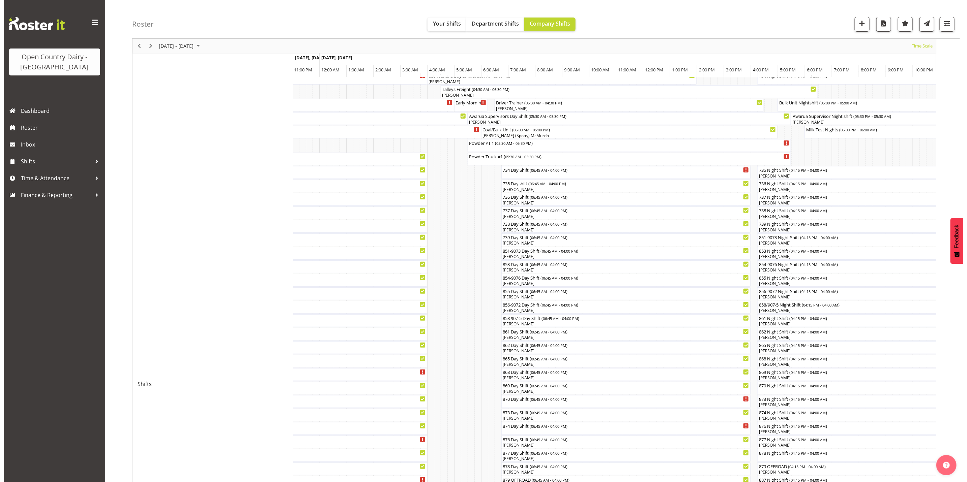
scroll to position [0, 0]
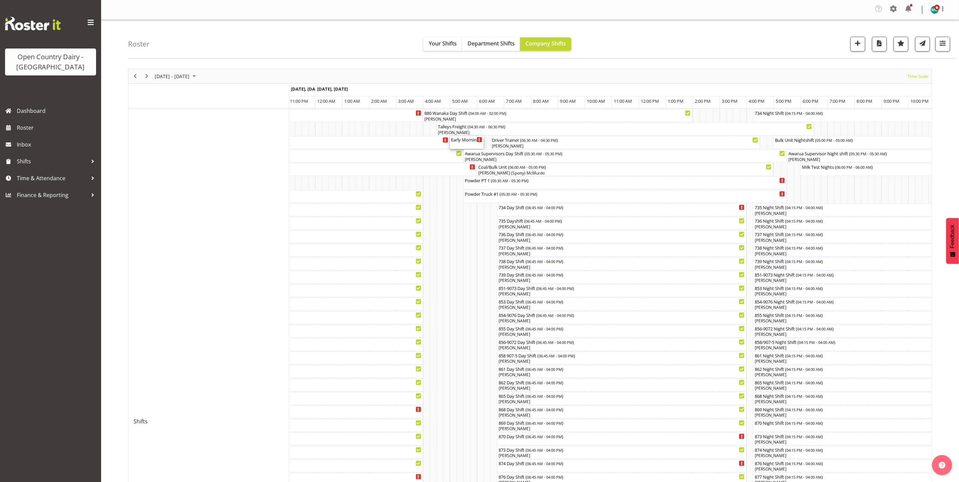
click at [465, 144] on div "Early Morning CIP ( 05:00 AM - 06:15 AM )" at bounding box center [466, 142] width 31 height 13
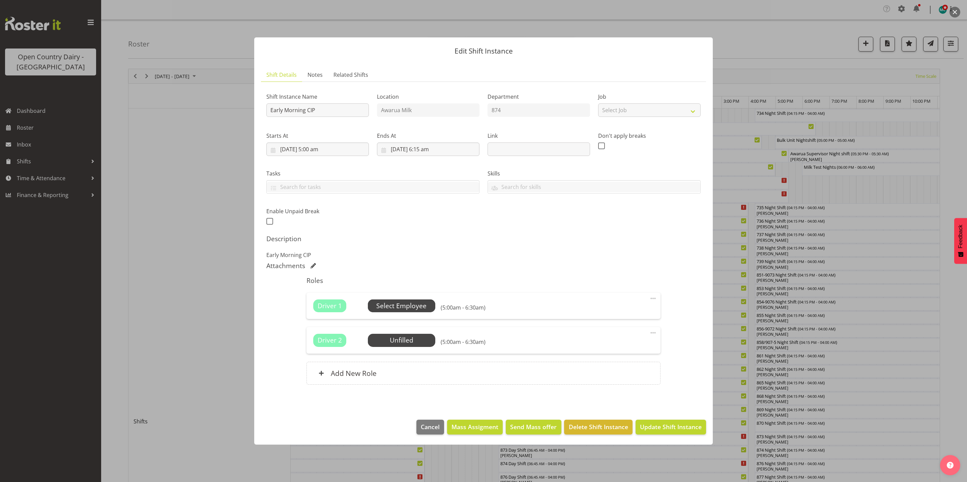
click at [408, 308] on span "Select Employee" at bounding box center [401, 306] width 50 height 10
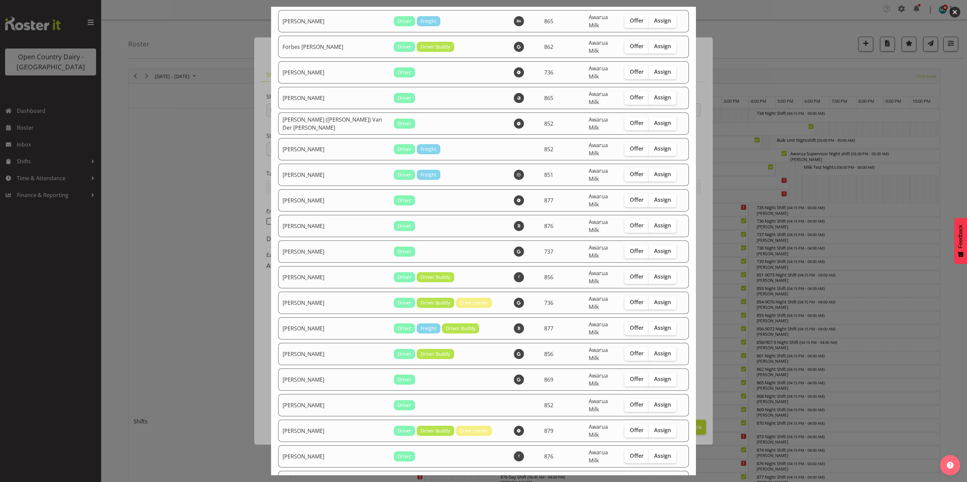
scroll to position [1113, 0]
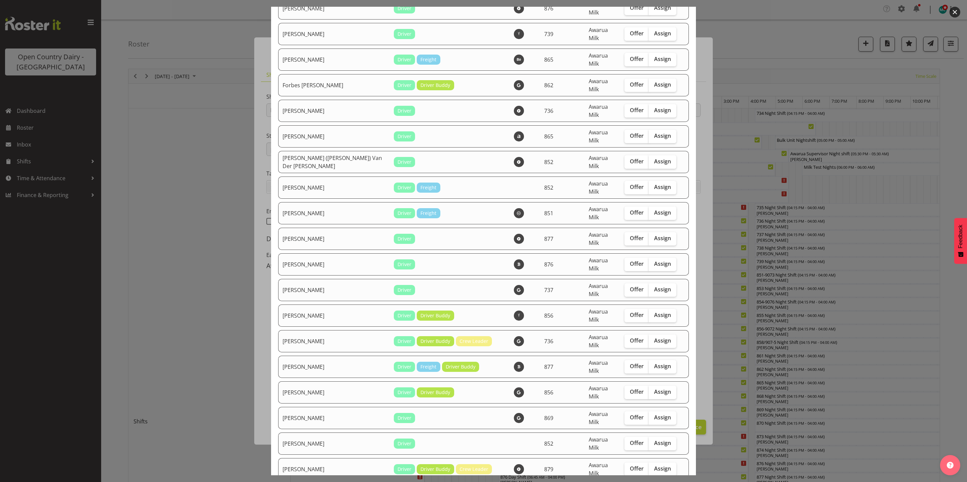
checkbox input "true"
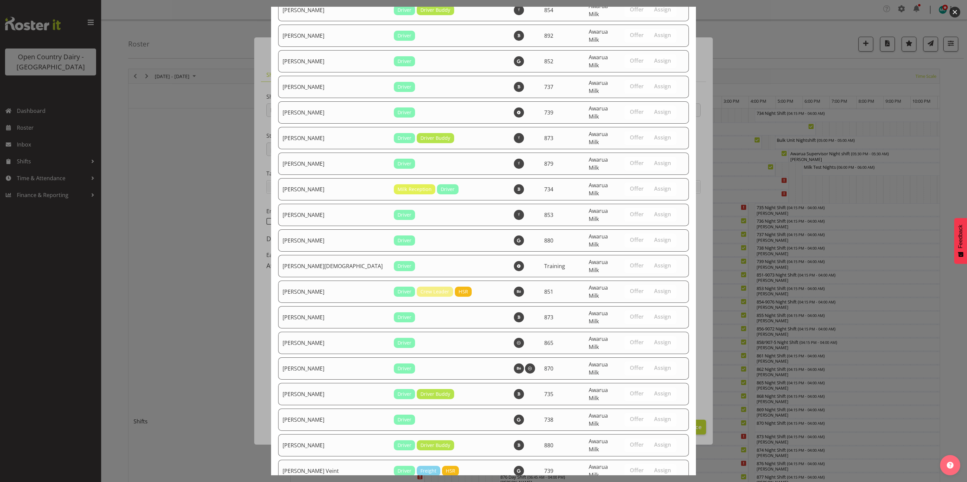
scroll to position [2304, 0]
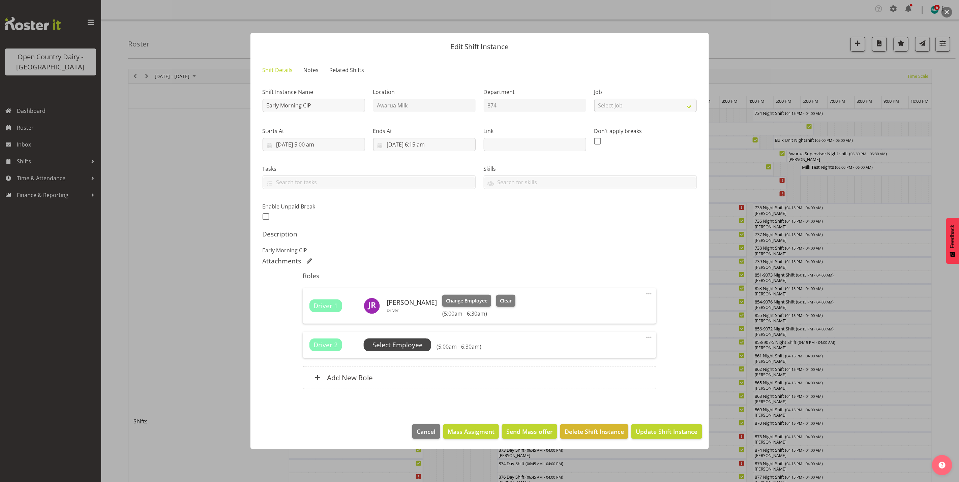
click at [396, 348] on span "Select Employee" at bounding box center [398, 346] width 50 height 10
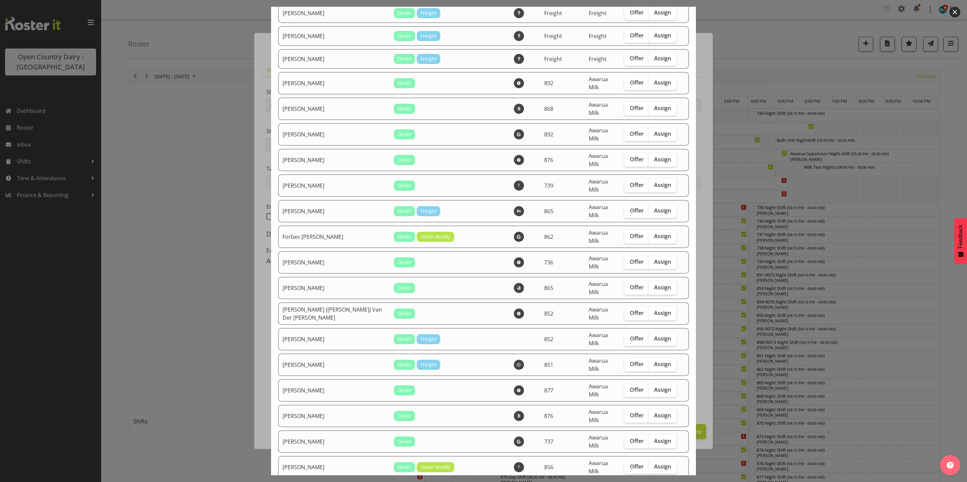
scroll to position [1315, 0]
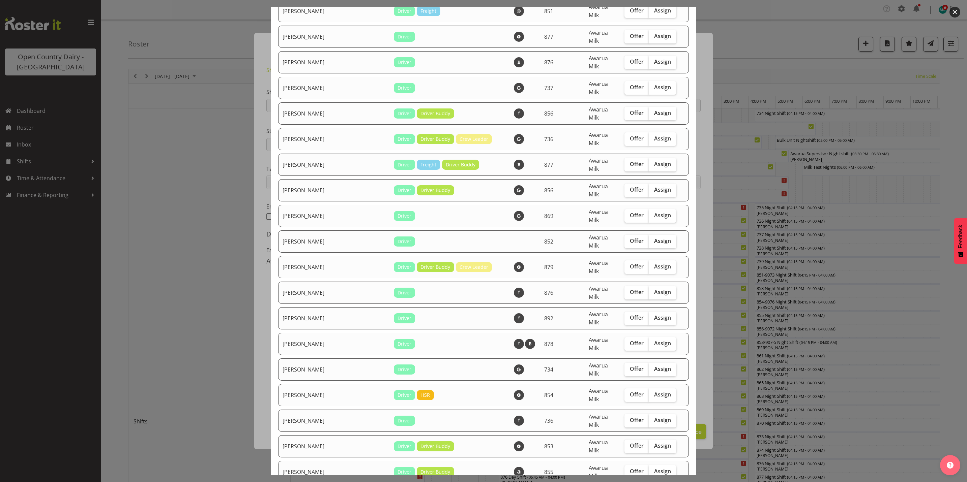
checkbox input "true"
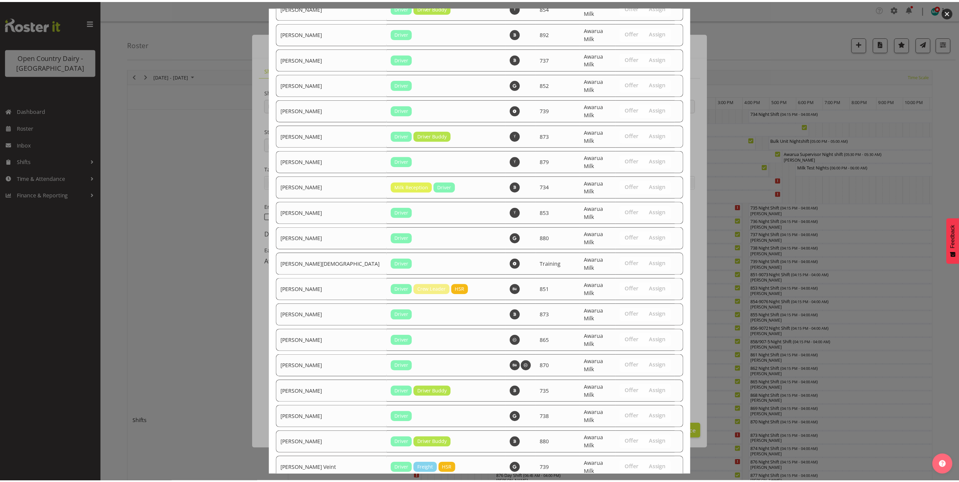
scroll to position [2281, 0]
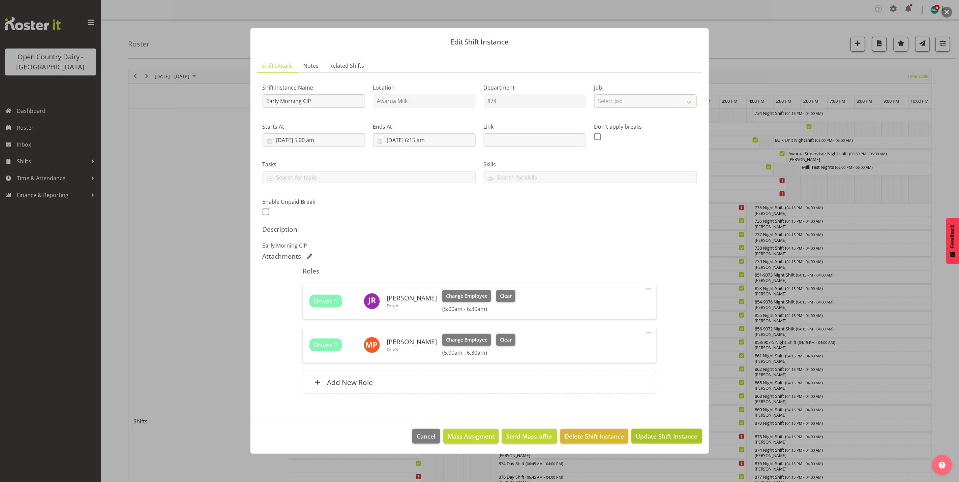
click at [664, 437] on span "Update Shift Instance" at bounding box center [667, 436] width 62 height 9
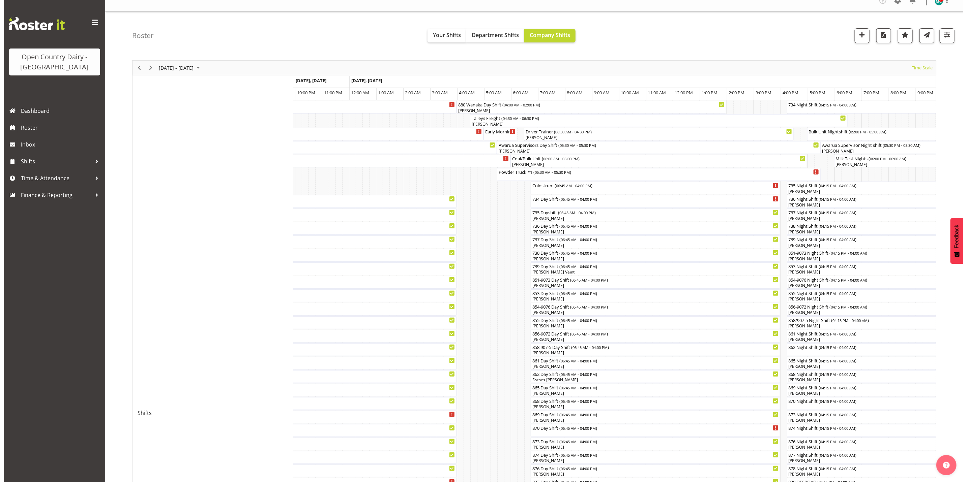
scroll to position [0, 0]
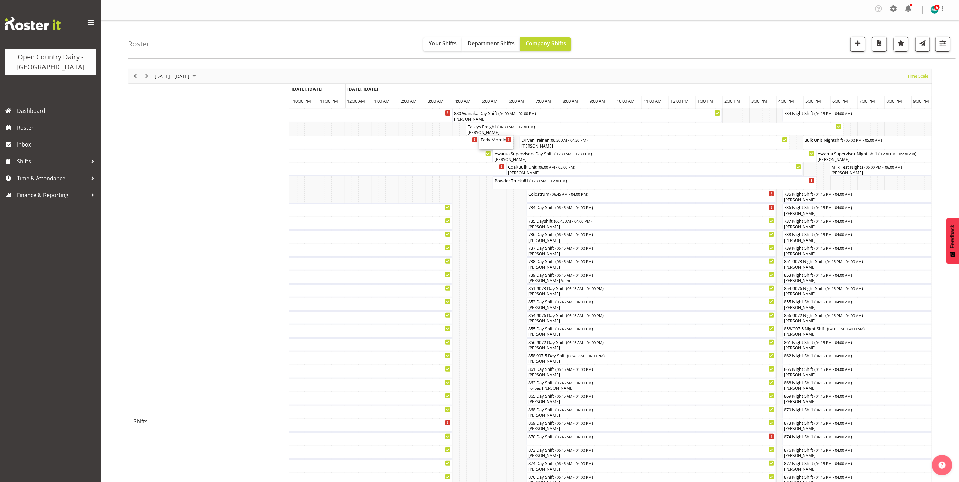
click at [498, 144] on div "Early Morning CIP ( 05:00 AM - 06:15 AM )" at bounding box center [496, 142] width 31 height 13
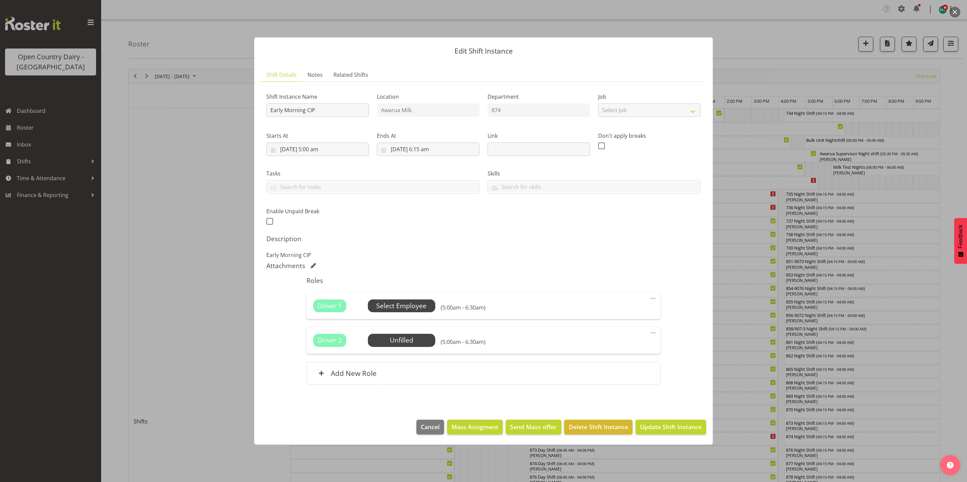
click at [396, 307] on span "Select Employee" at bounding box center [401, 306] width 50 height 10
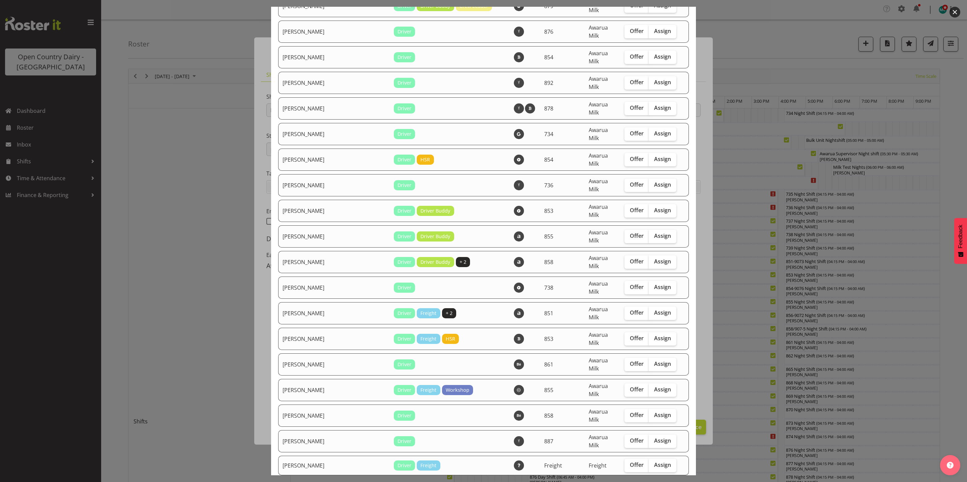
scroll to position [1568, 0]
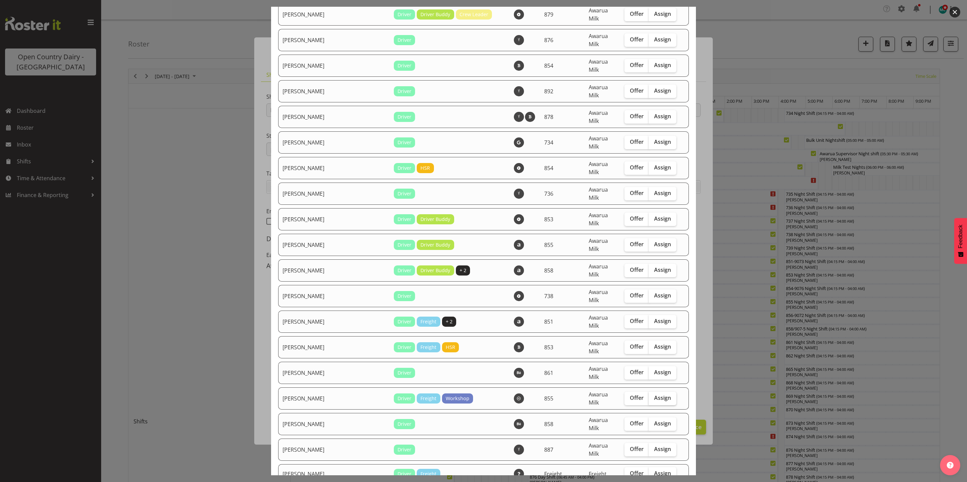
click at [654, 395] on span "Assign" at bounding box center [662, 398] width 17 height 7
click at [651, 396] on input "Assign" at bounding box center [651, 398] width 4 height 4
checkbox input "true"
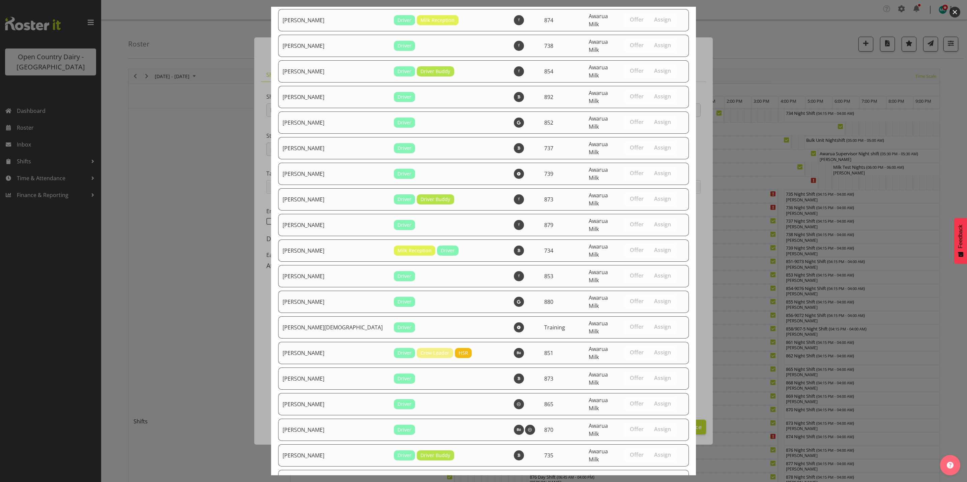
scroll to position [2304, 0]
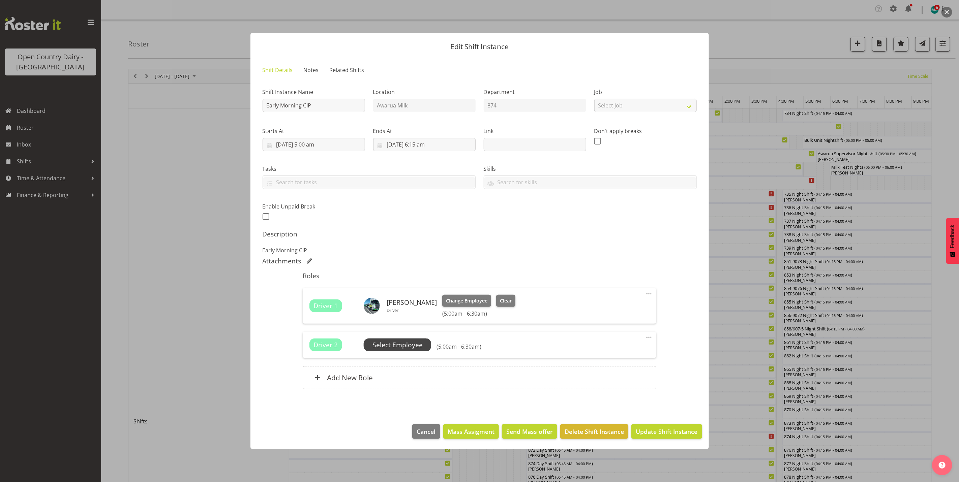
click at [400, 345] on span "Select Employee" at bounding box center [398, 346] width 50 height 10
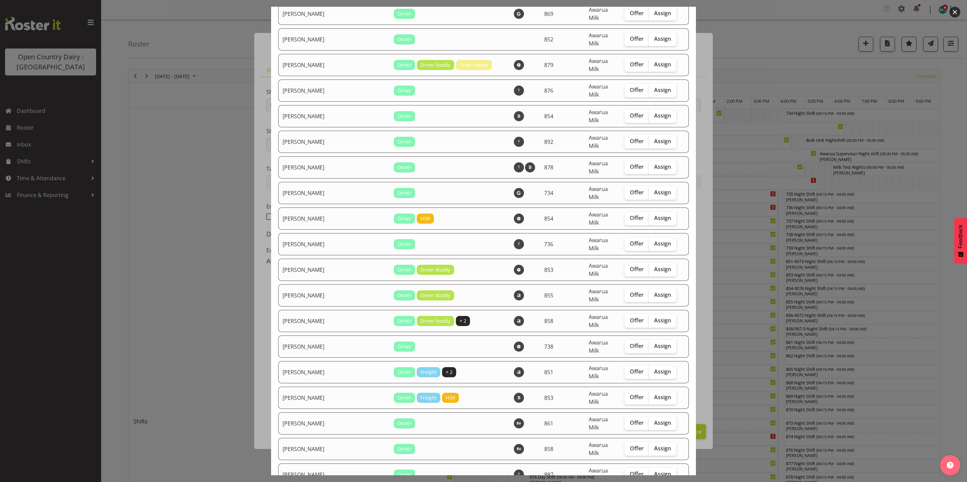
scroll to position [1467, 0]
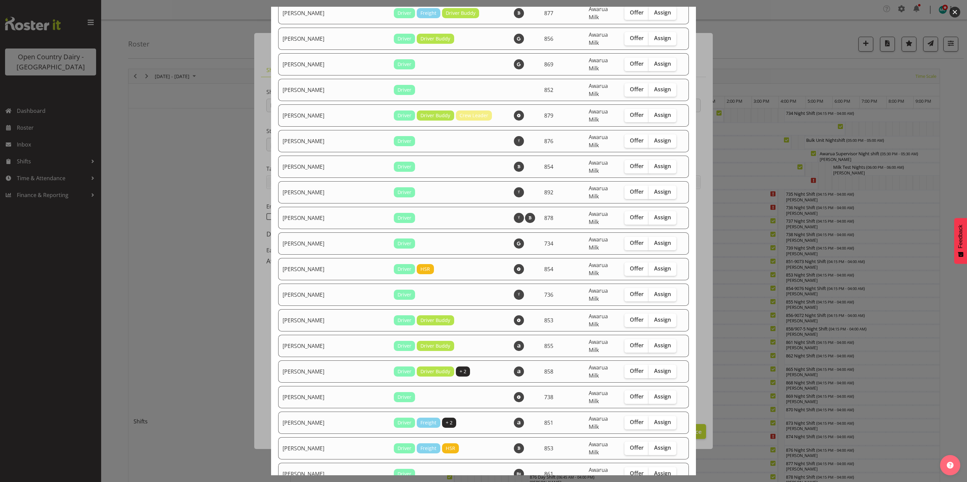
click at [159, 260] on div at bounding box center [483, 241] width 967 height 482
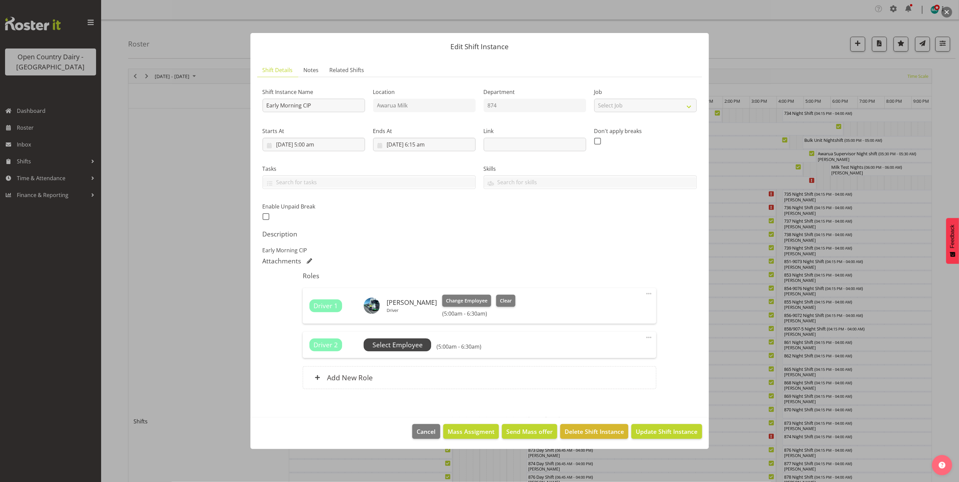
click at [399, 345] on span "Select Employee" at bounding box center [398, 346] width 50 height 10
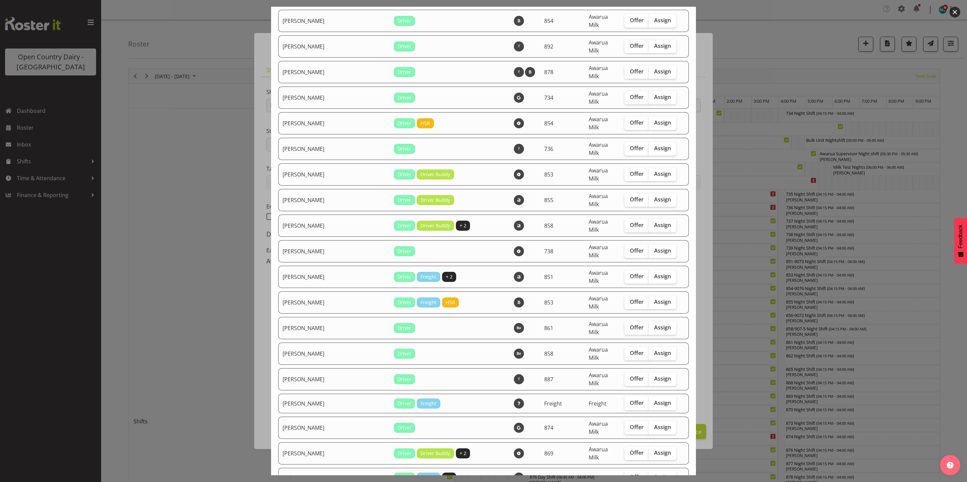
scroll to position [1669, 0]
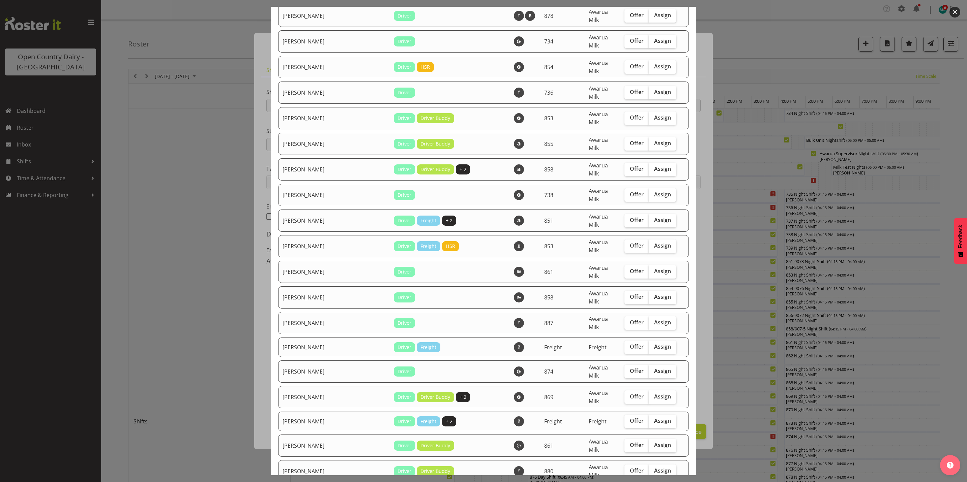
drag, startPoint x: 647, startPoint y: 247, endPoint x: 652, endPoint y: 259, distance: 13.5
click at [654, 442] on span "Assign" at bounding box center [662, 445] width 17 height 7
click at [649, 443] on input "Assign" at bounding box center [651, 445] width 4 height 4
checkbox input "true"
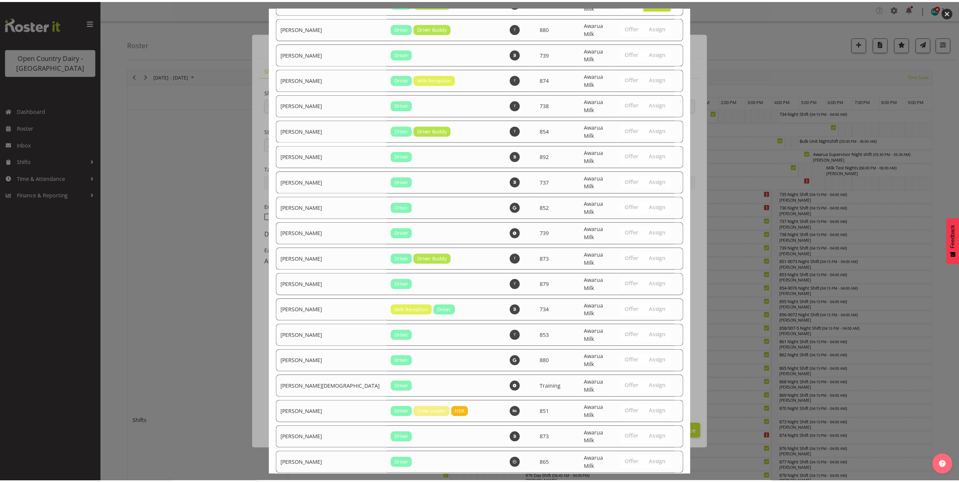
scroll to position [2281, 0]
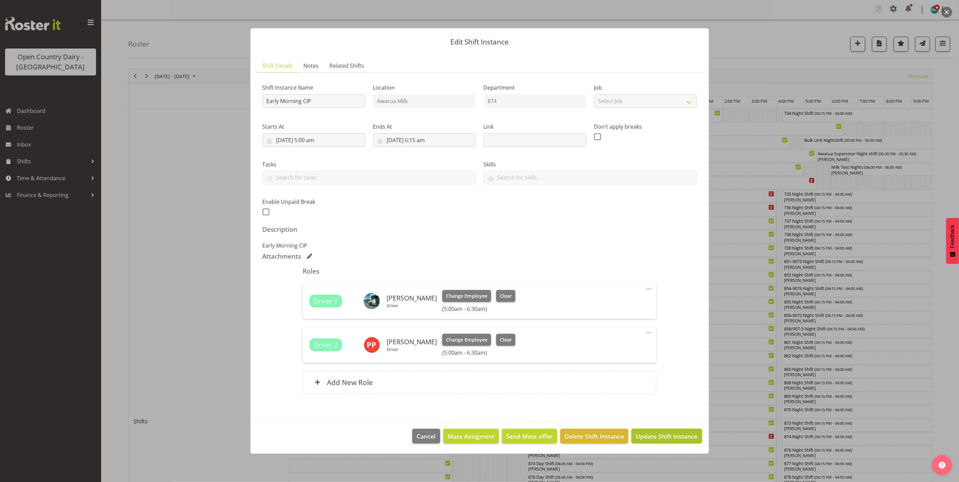
click at [672, 438] on span "Update Shift Instance" at bounding box center [667, 436] width 62 height 9
